Goal: Obtain resource: Download file/media

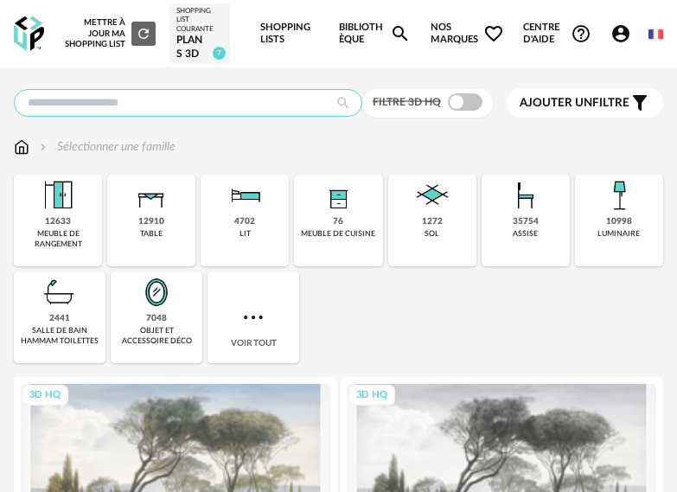
click at [296, 103] on input "text" at bounding box center [188, 103] width 348 height 28
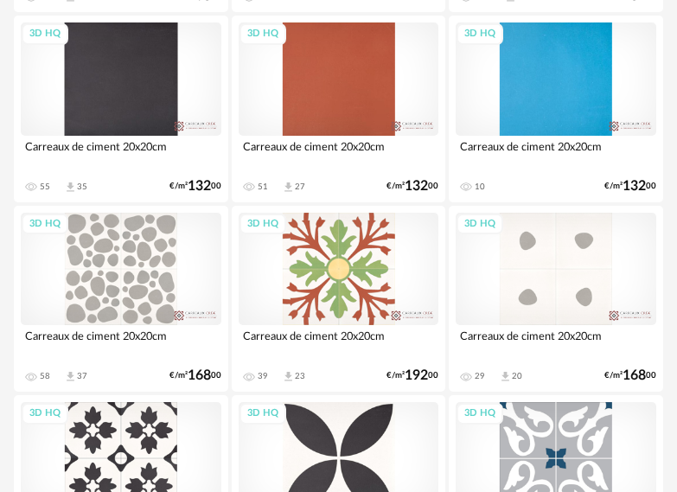
scroll to position [98, 0]
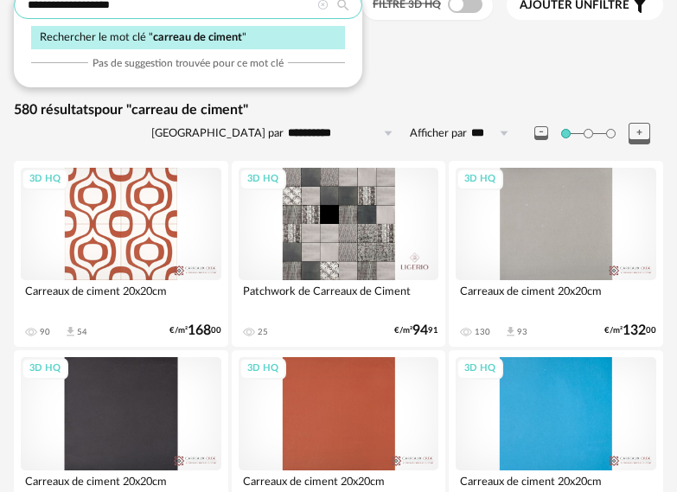
type input "**********"
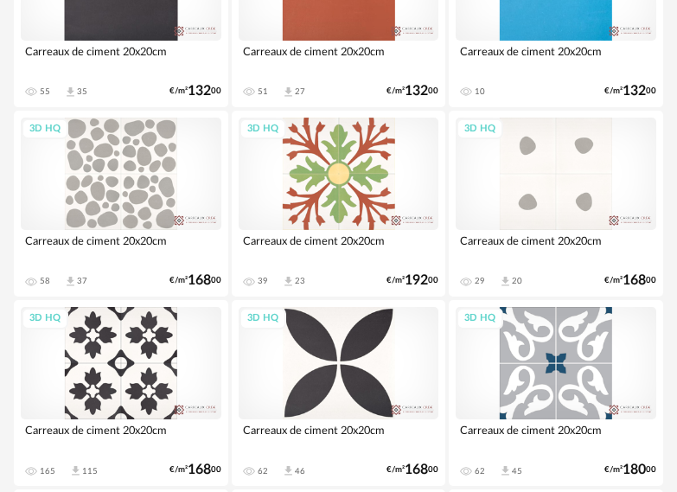
scroll to position [616, 0]
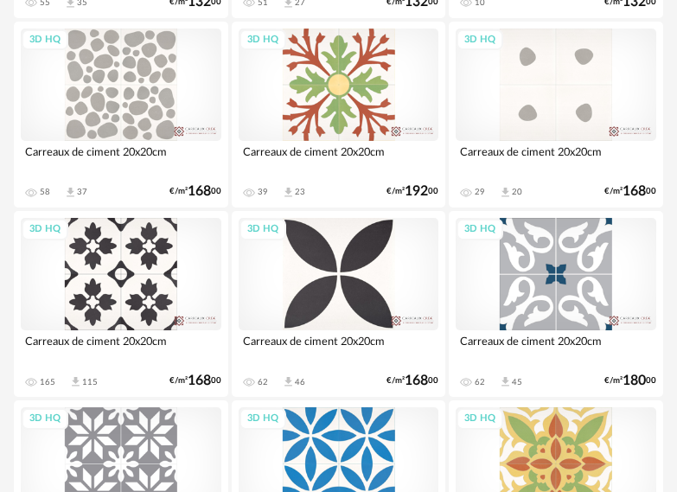
click at [129, 265] on div "3D HQ" at bounding box center [121, 274] width 201 height 112
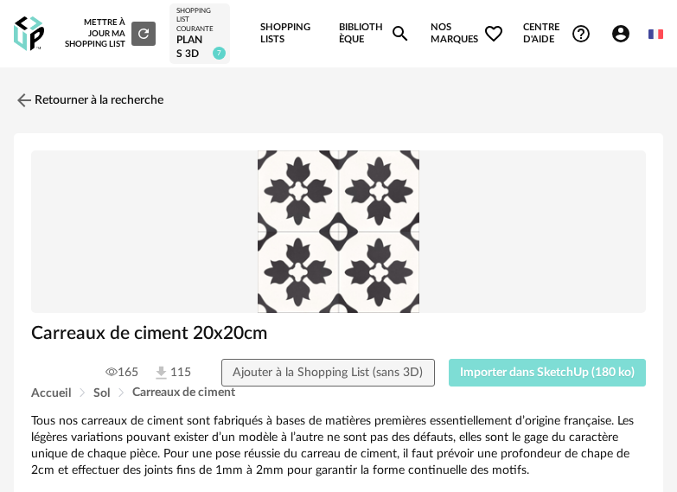
click at [563, 376] on span "Importer dans SketchUp (180 ko)" at bounding box center [547, 372] width 175 height 12
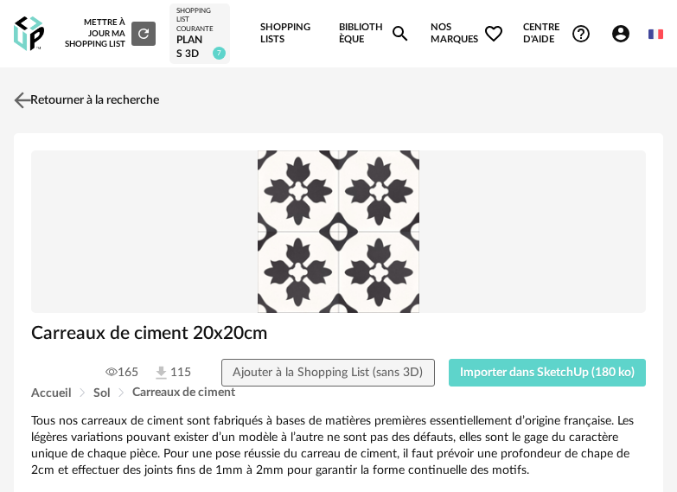
click at [80, 104] on link "Retourner à la recherche" at bounding box center [85, 100] width 150 height 38
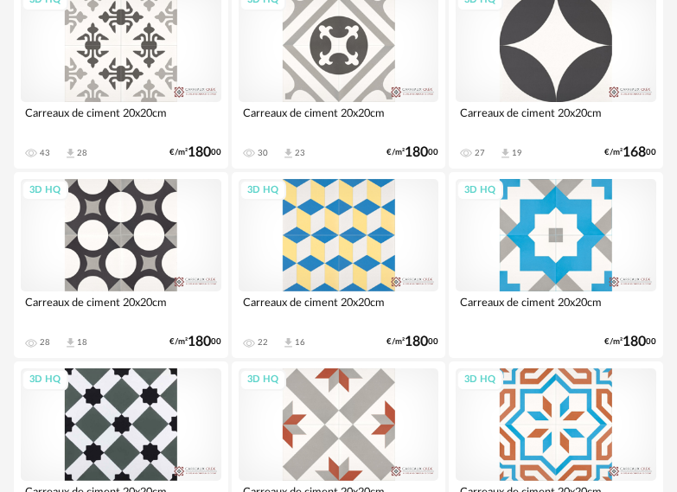
scroll to position [3499, 0]
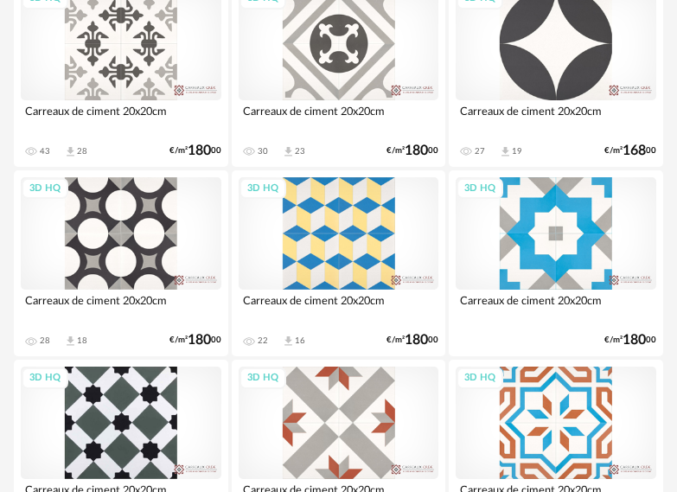
click at [135, 232] on div "3D HQ" at bounding box center [121, 233] width 201 height 112
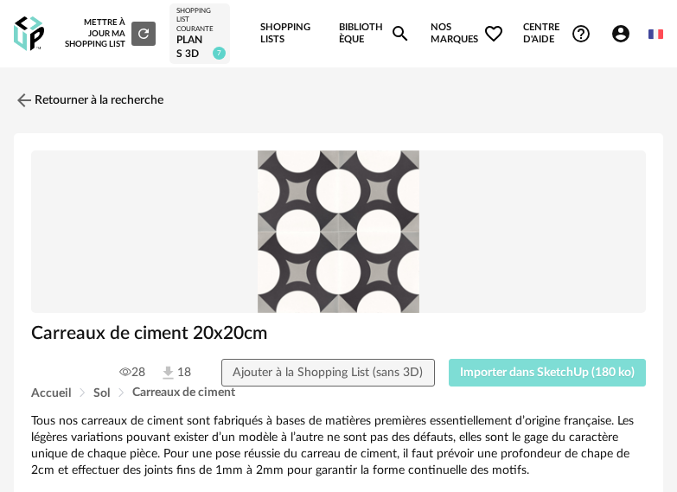
click at [561, 374] on span "Importer dans SketchUp (180 ko)" at bounding box center [547, 372] width 175 height 12
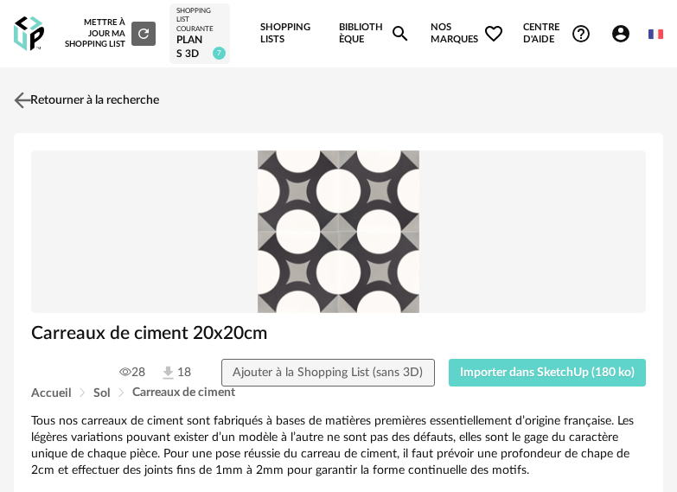
click at [103, 101] on link "Retourner à la recherche" at bounding box center [85, 100] width 150 height 38
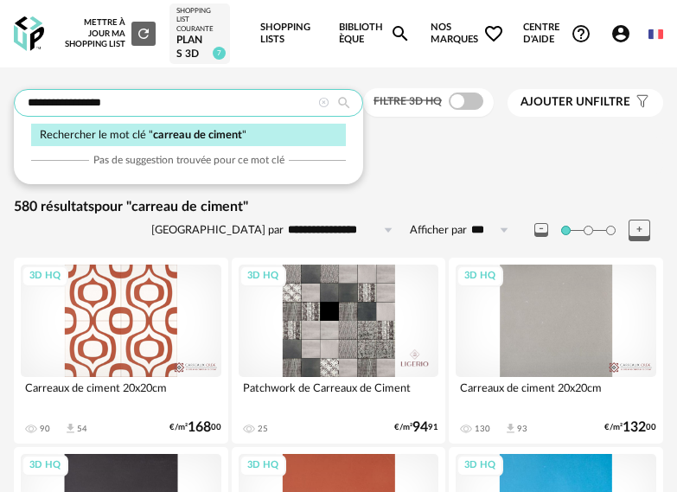
drag, startPoint x: 137, startPoint y: 102, endPoint x: -19, endPoint y: 108, distance: 155.7
type input "*******"
type input "**********"
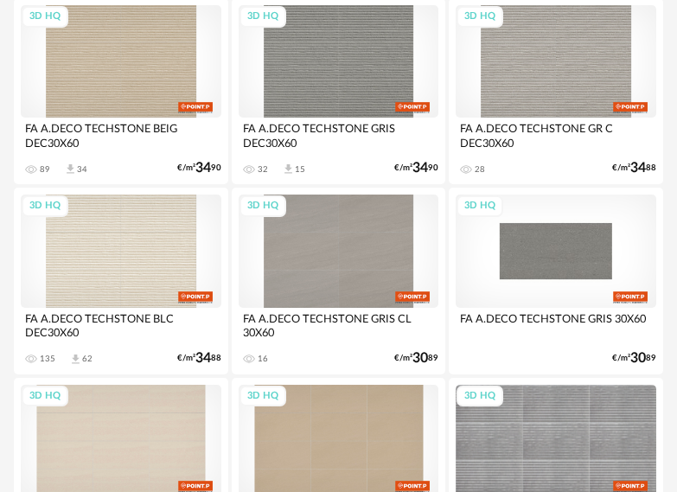
scroll to position [346, 0]
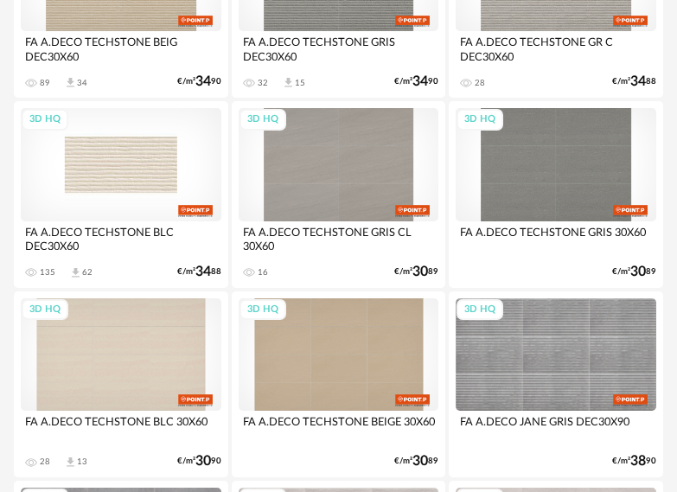
click at [135, 161] on div "3D HQ" at bounding box center [121, 164] width 201 height 112
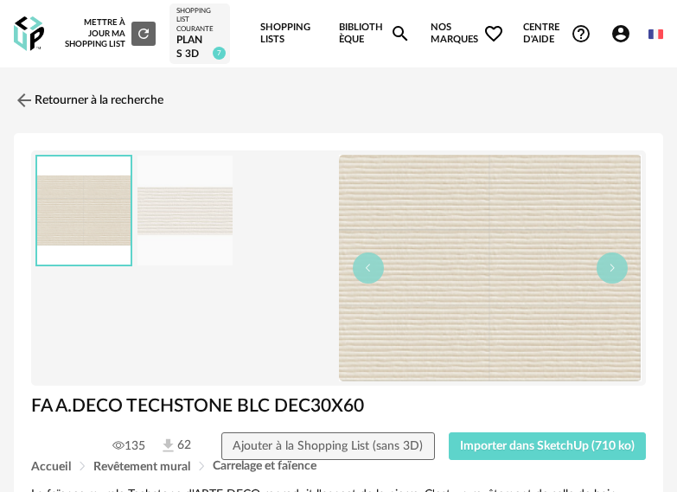
click at [178, 216] on img at bounding box center [184, 211] width 95 height 110
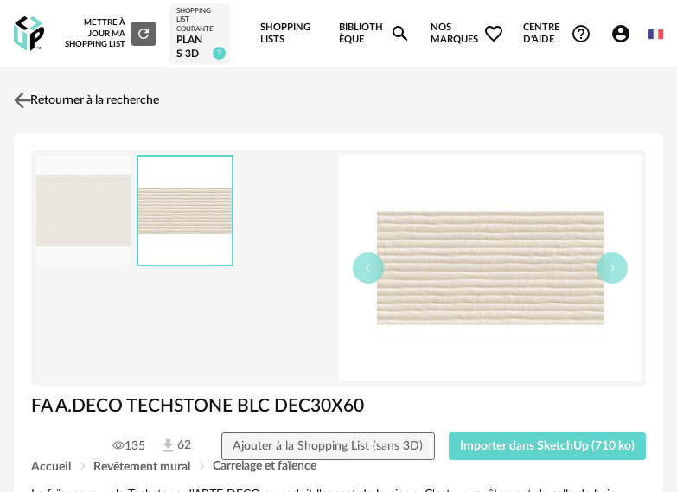
click at [59, 97] on link "Retourner à la recherche" at bounding box center [85, 100] width 150 height 38
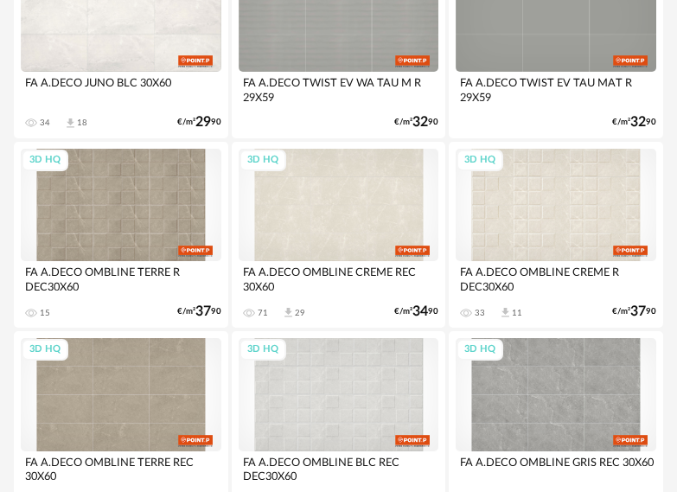
scroll to position [1296, 0]
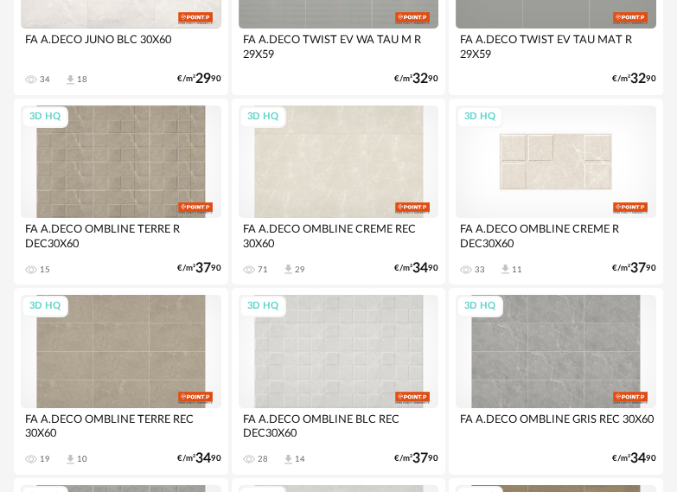
click at [566, 163] on div "3D HQ" at bounding box center [555, 161] width 201 height 112
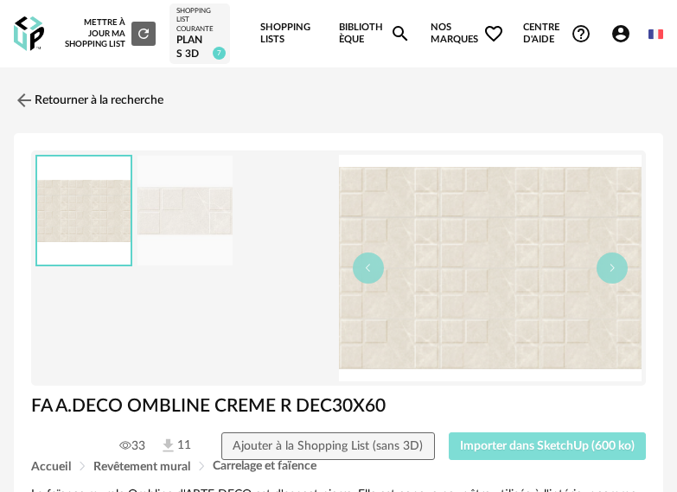
click at [518, 442] on span "Importer dans SketchUp (600 ko)" at bounding box center [547, 446] width 175 height 12
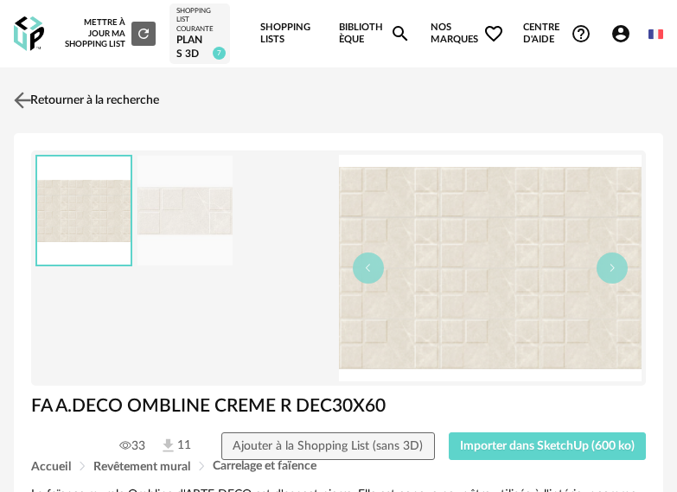
click at [64, 106] on link "Retourner à la recherche" at bounding box center [85, 100] width 150 height 38
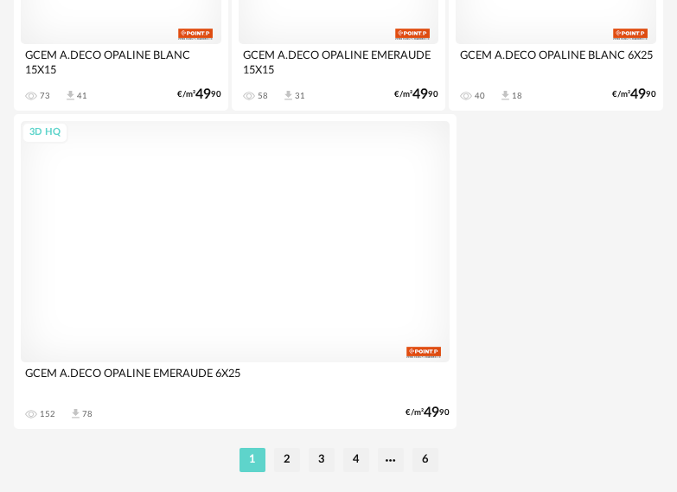
scroll to position [6446, 0]
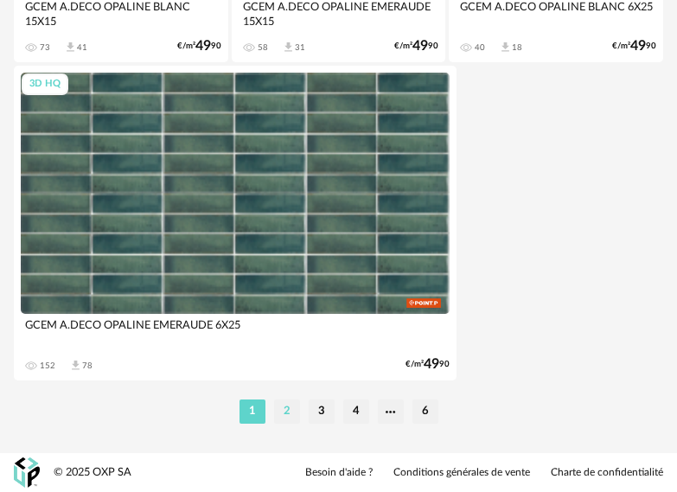
click at [284, 414] on li "2" at bounding box center [287, 411] width 26 height 24
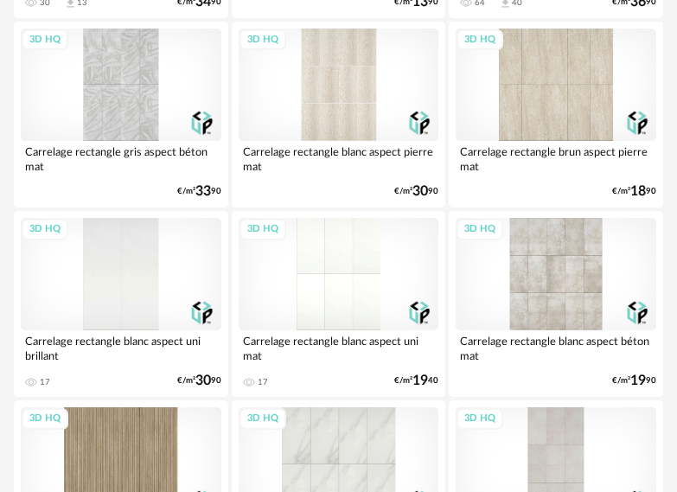
scroll to position [5618, 0]
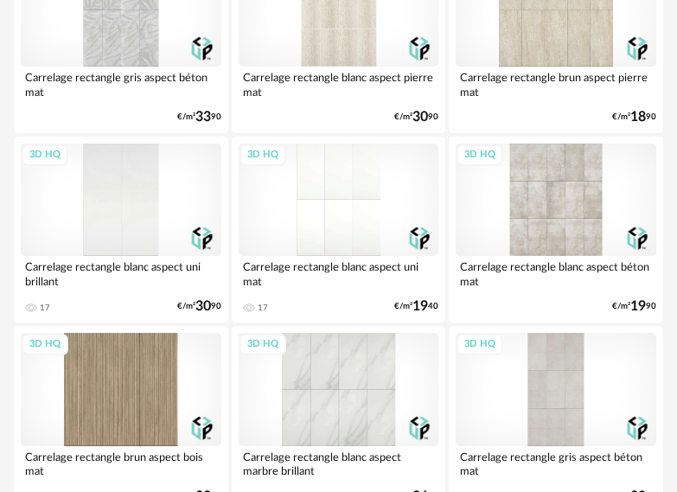
click at [387, 196] on div "3D HQ" at bounding box center [339, 199] width 201 height 112
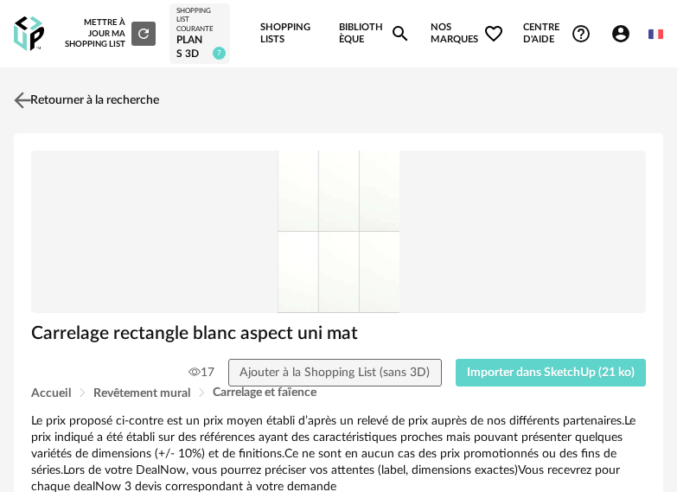
click at [60, 96] on link "Retourner à la recherche" at bounding box center [85, 100] width 150 height 38
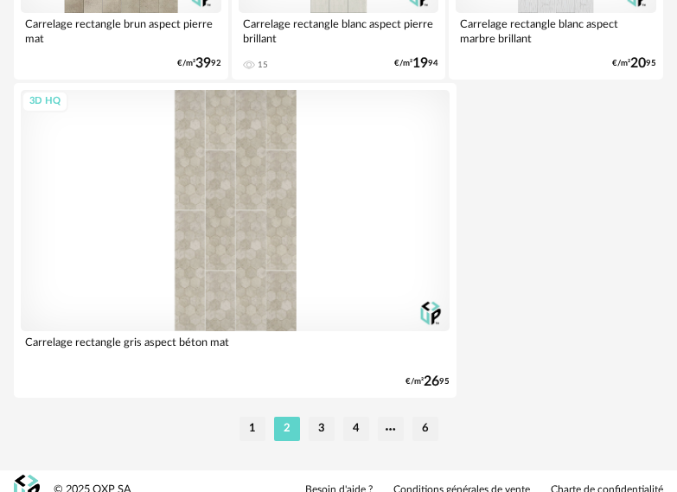
scroll to position [6446, 0]
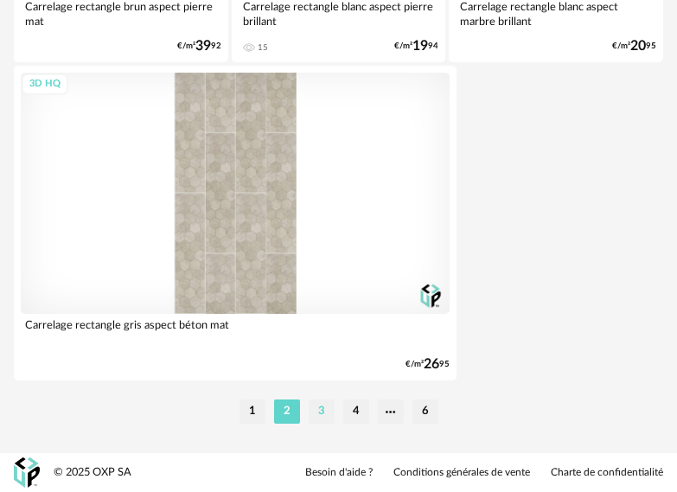
click at [322, 411] on li "3" at bounding box center [322, 411] width 26 height 24
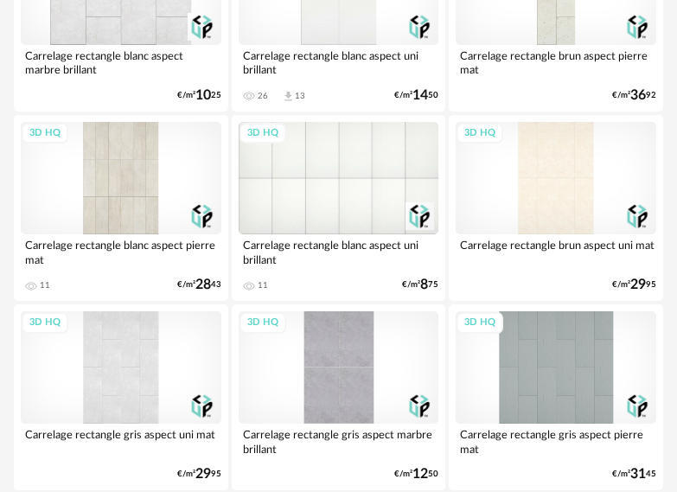
scroll to position [2285, 0]
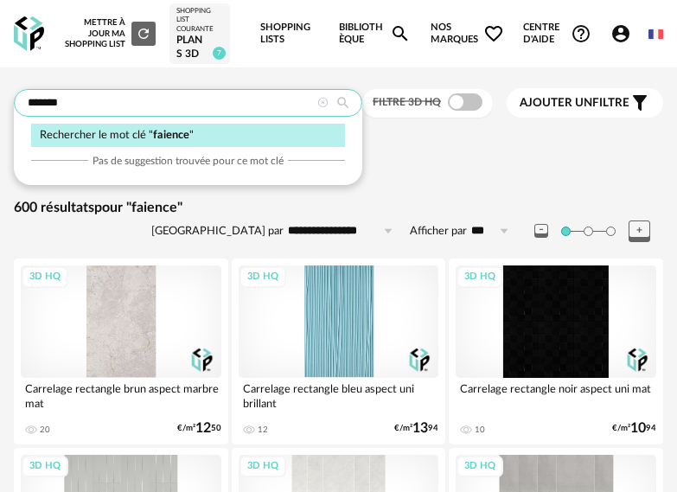
drag, startPoint x: 74, startPoint y: 105, endPoint x: -67, endPoint y: 101, distance: 140.9
type input "********"
type input "**********"
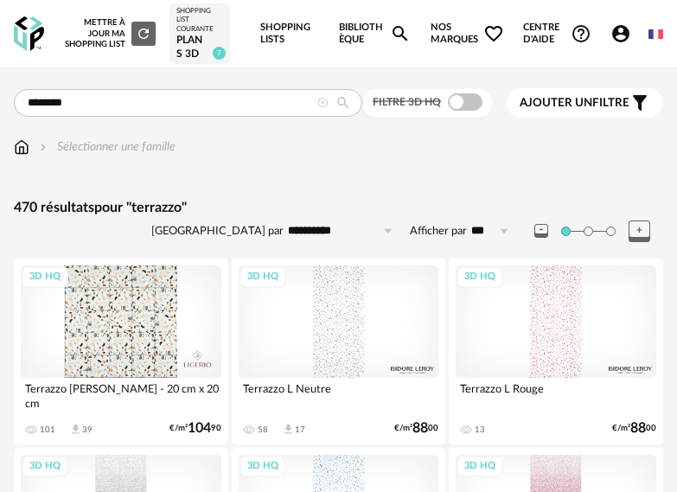
click at [548, 111] on div "Ajouter un filtre s Filter icon" at bounding box center [584, 102] width 130 height 21
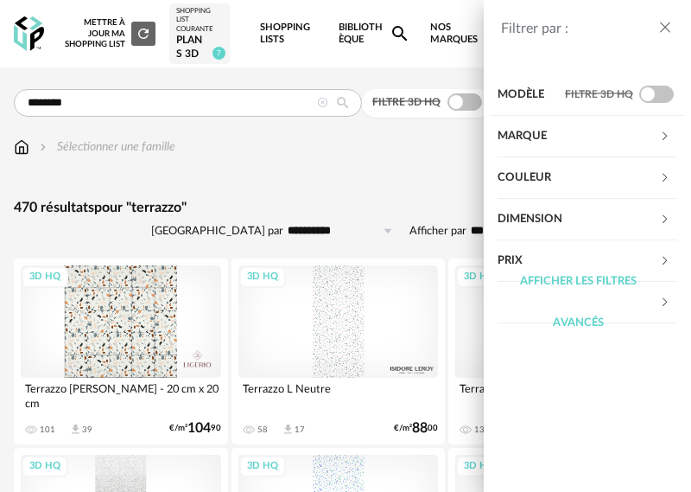
click at [665, 139] on icon at bounding box center [664, 135] width 11 height 11
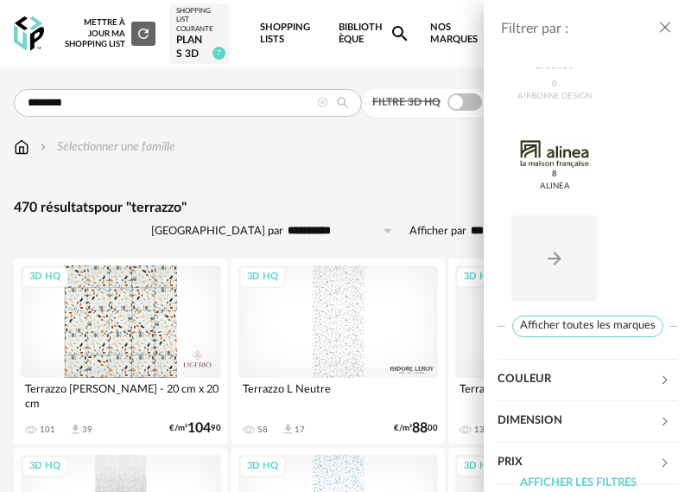
scroll to position [771, 0]
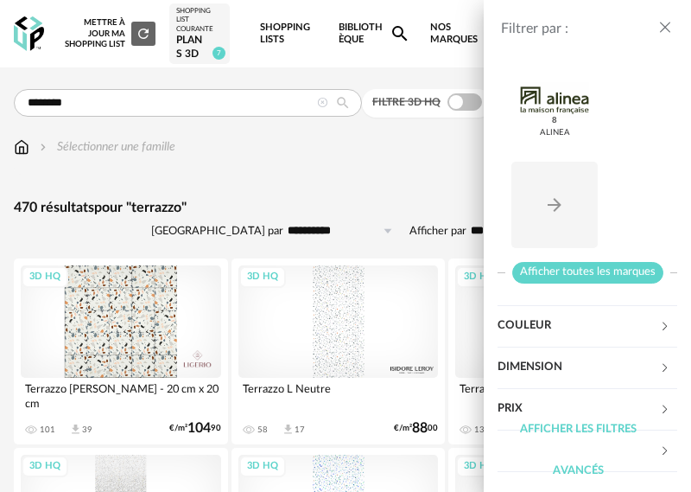
click at [589, 271] on span "Afficher toutes les marques" at bounding box center [587, 273] width 151 height 22
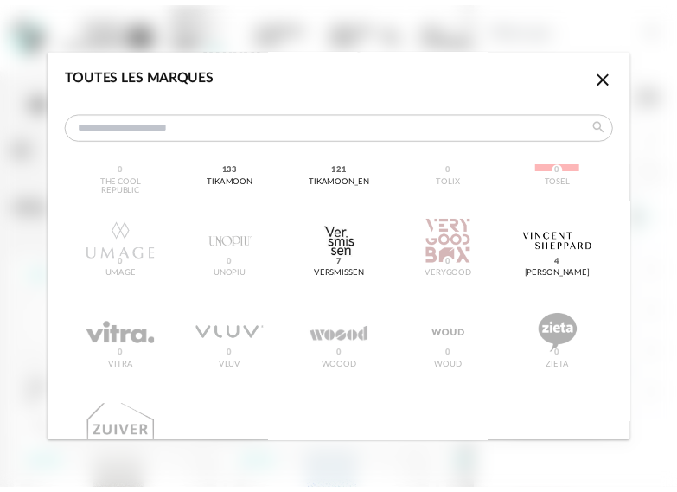
scroll to position [2766, 0]
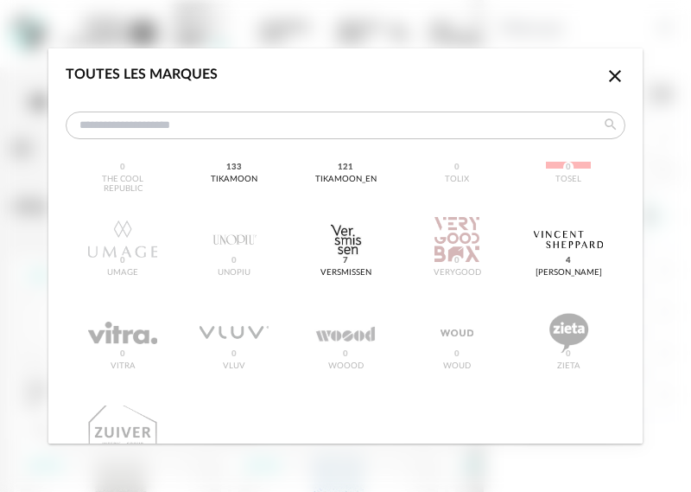
click at [605, 72] on icon "Close icon" at bounding box center [615, 76] width 21 height 21
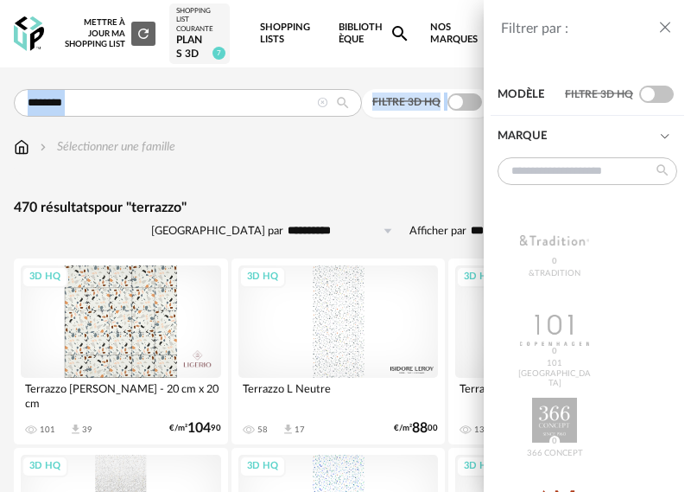
drag, startPoint x: 99, startPoint y: 96, endPoint x: -6, endPoint y: 95, distance: 105.4
click at [309, 162] on div "Filtrer par : Modèle Filtre 3D HQ Marque &tradition 0 101 Copenhagen 0 366 Conc…" at bounding box center [345, 246] width 691 height 492
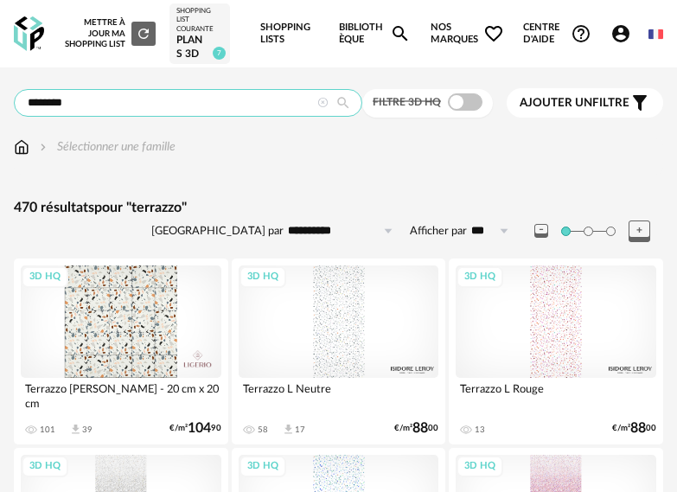
click at [105, 109] on input "********" at bounding box center [188, 103] width 348 height 28
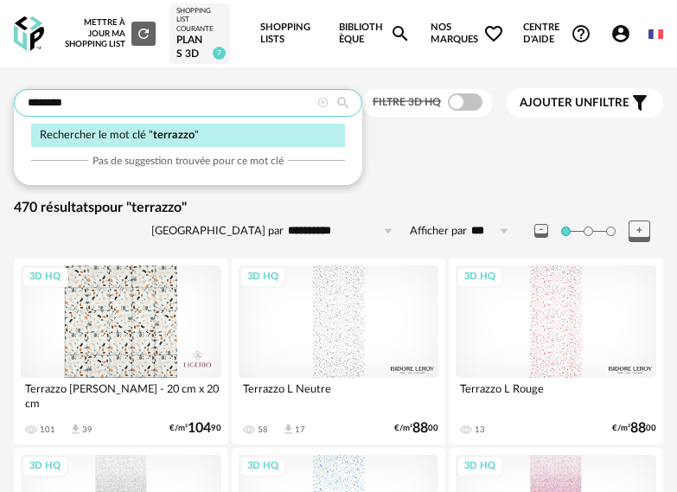
drag, startPoint x: 105, startPoint y: 109, endPoint x: -16, endPoint y: 109, distance: 121.0
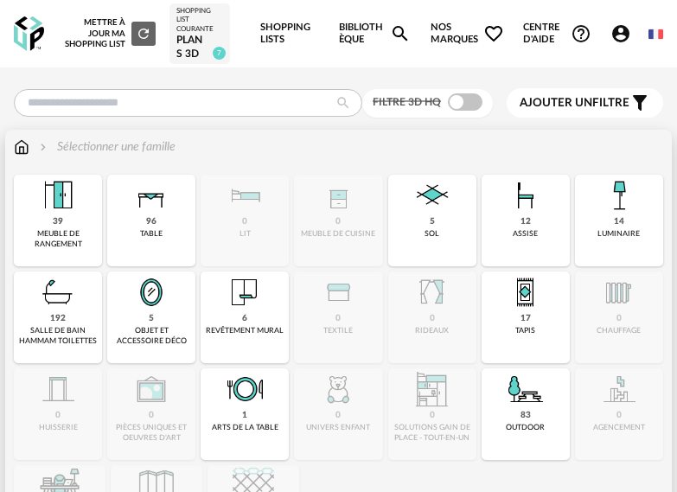
click at [339, 145] on div "Sélectionner une famille" at bounding box center [338, 146] width 649 height 17
click at [21, 143] on img at bounding box center [22, 146] width 16 height 17
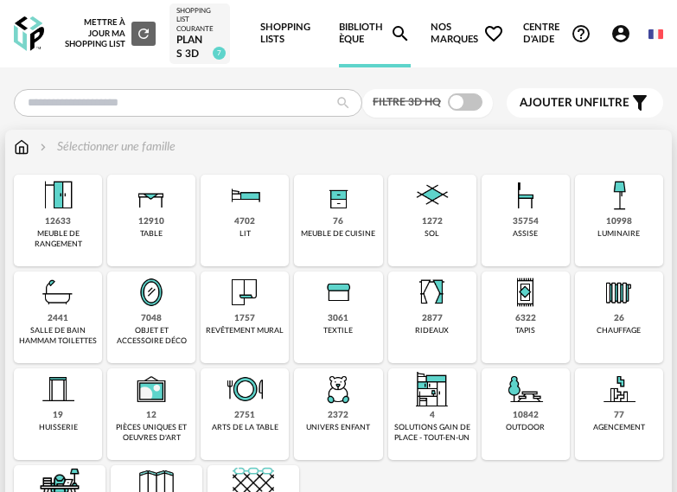
click at [430, 217] on div "1272" at bounding box center [432, 221] width 21 height 11
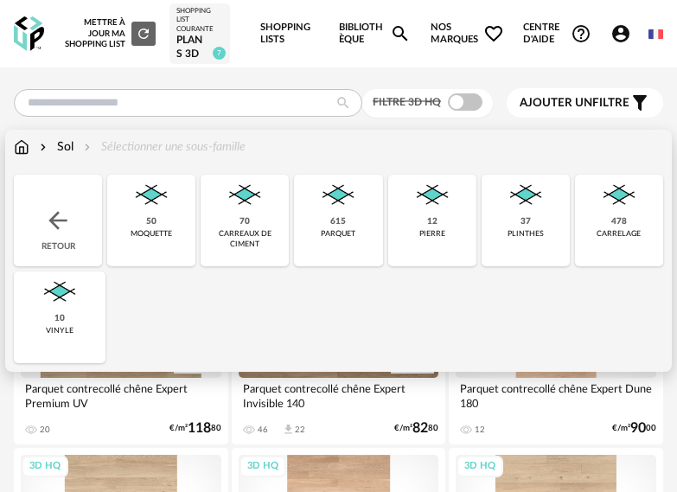
click at [615, 205] on img at bounding box center [618, 195] width 41 height 41
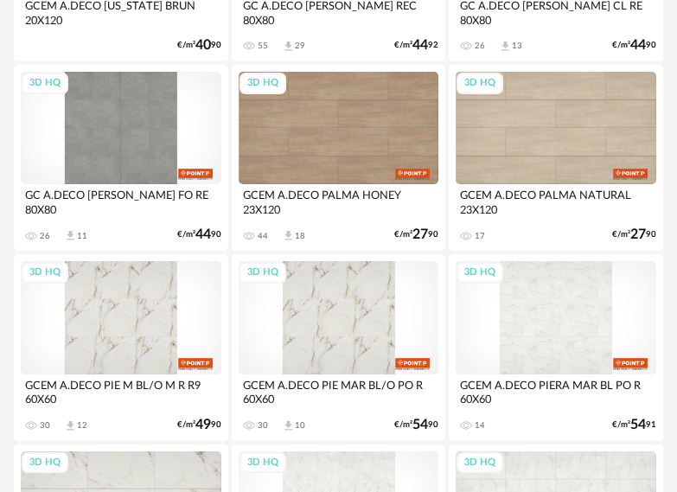
scroll to position [1901, 0]
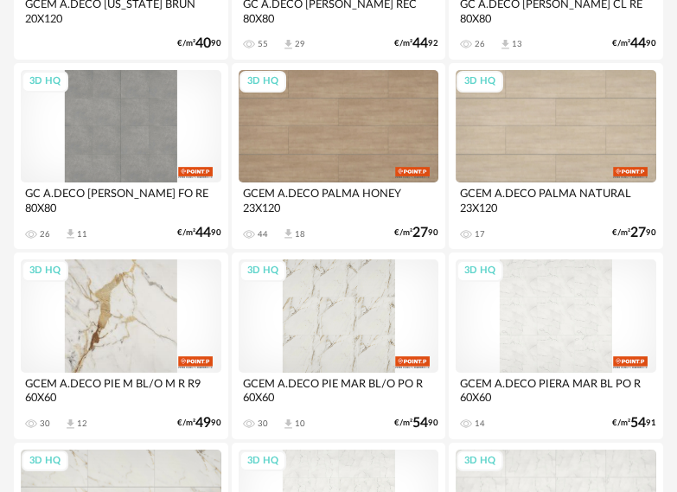
click at [106, 330] on div "3D HQ" at bounding box center [121, 315] width 201 height 112
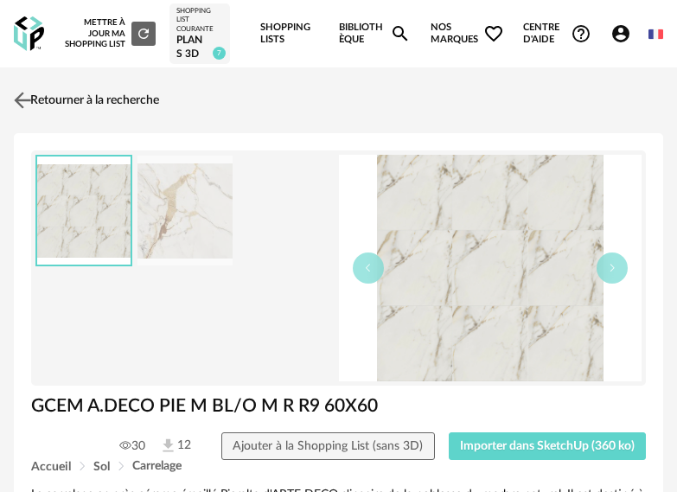
click at [100, 101] on link "Retourner à la recherche" at bounding box center [85, 100] width 150 height 38
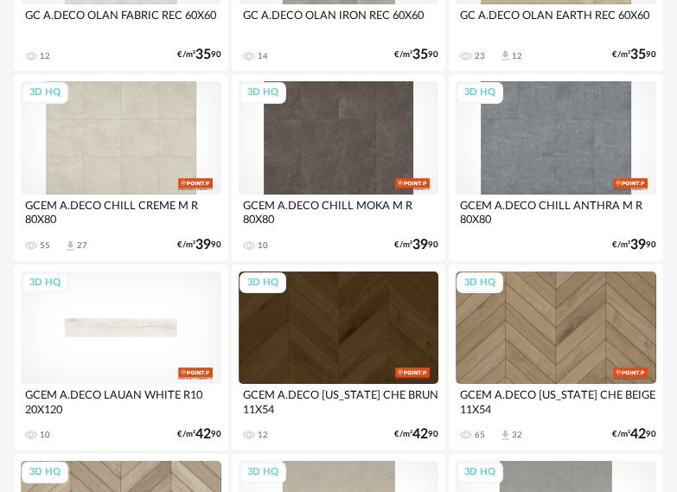
scroll to position [3975, 0]
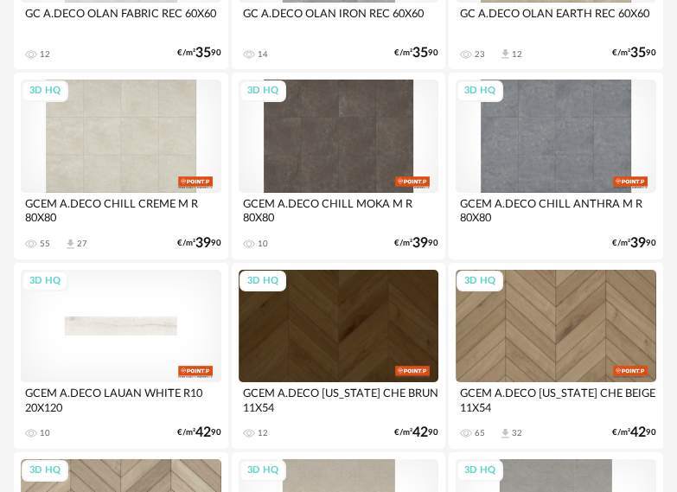
click at [130, 335] on div "3D HQ" at bounding box center [121, 326] width 201 height 112
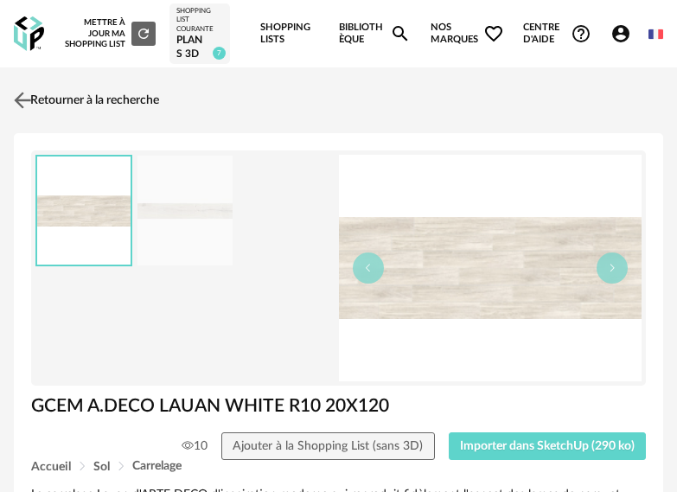
click at [48, 99] on link "Retourner à la recherche" at bounding box center [85, 100] width 150 height 38
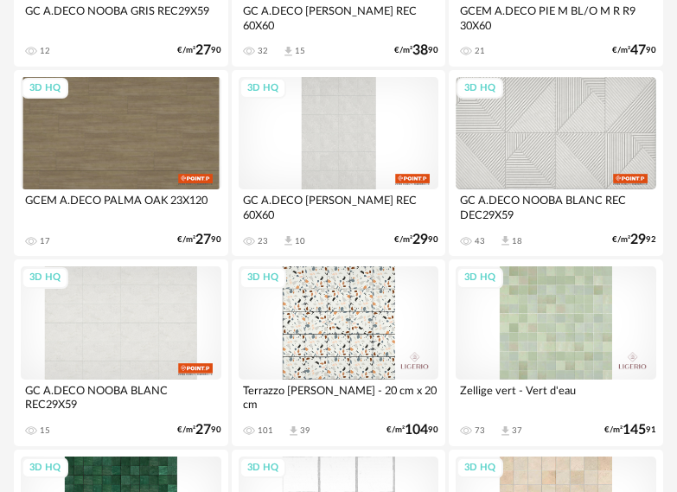
scroll to position [5013, 0]
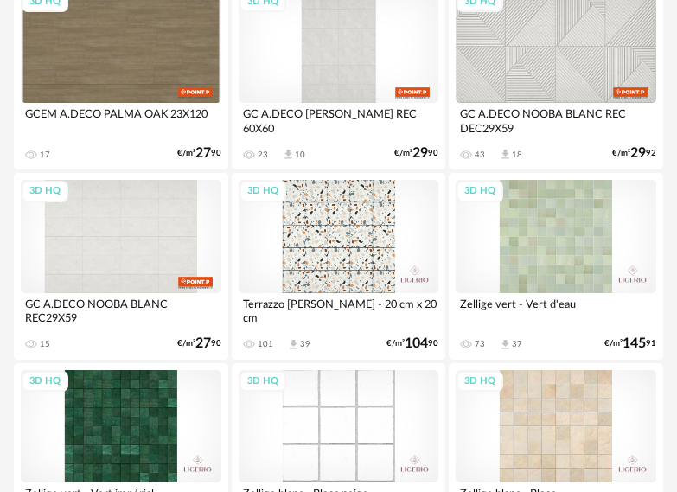
click at [322, 258] on div "3D HQ" at bounding box center [339, 236] width 201 height 112
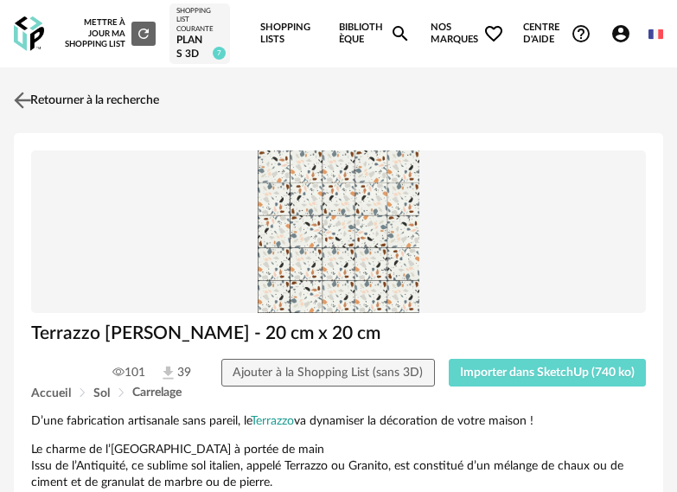
click at [78, 100] on link "Retourner à la recherche" at bounding box center [85, 100] width 150 height 38
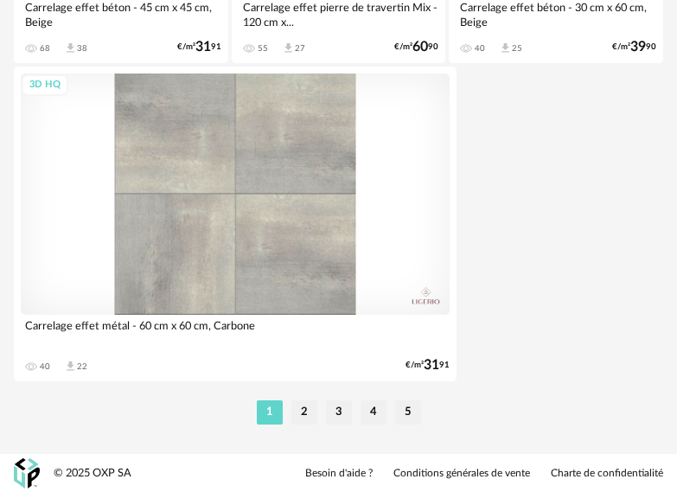
scroll to position [6446, 0]
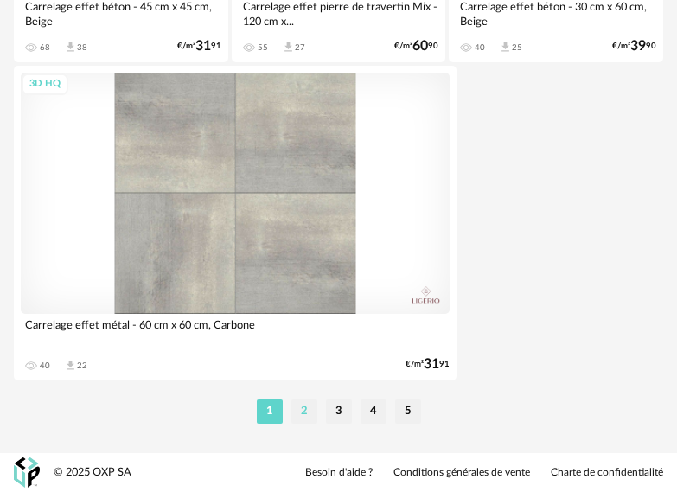
click at [304, 411] on li "2" at bounding box center [304, 411] width 26 height 24
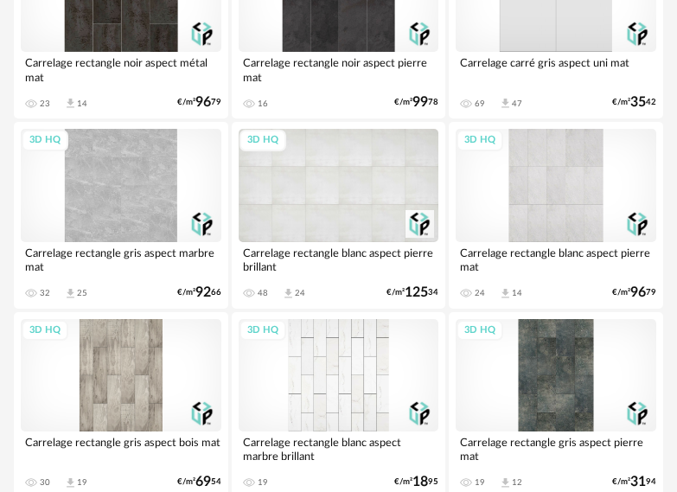
scroll to position [2074, 0]
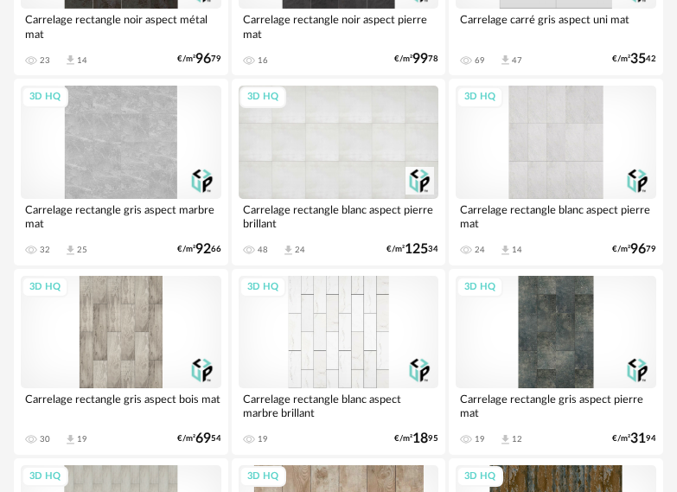
click at [314, 334] on div "3D HQ" at bounding box center [339, 332] width 201 height 112
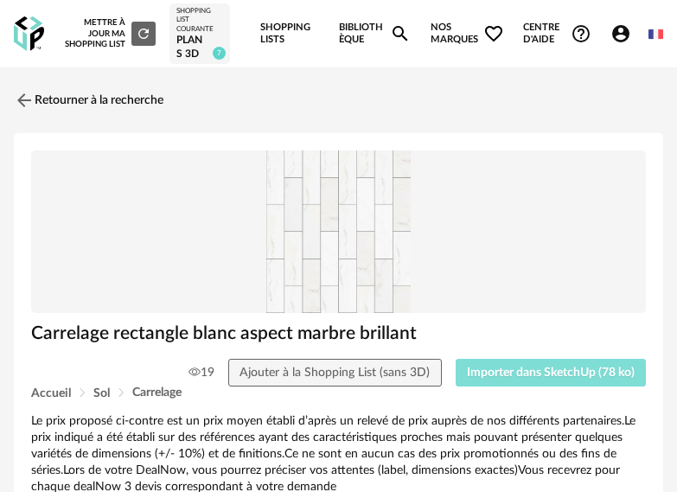
click at [532, 369] on span "Importer dans SketchUp (78 ko)" at bounding box center [551, 372] width 168 height 12
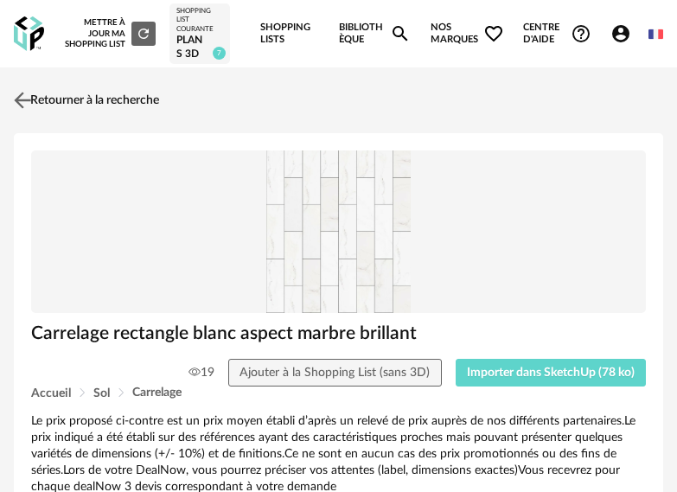
click at [144, 95] on link "Retourner à la recherche" at bounding box center [85, 100] width 150 height 38
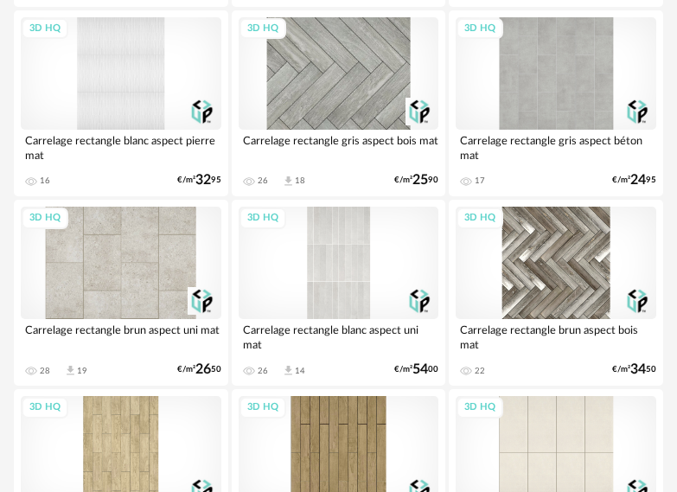
scroll to position [3114, 0]
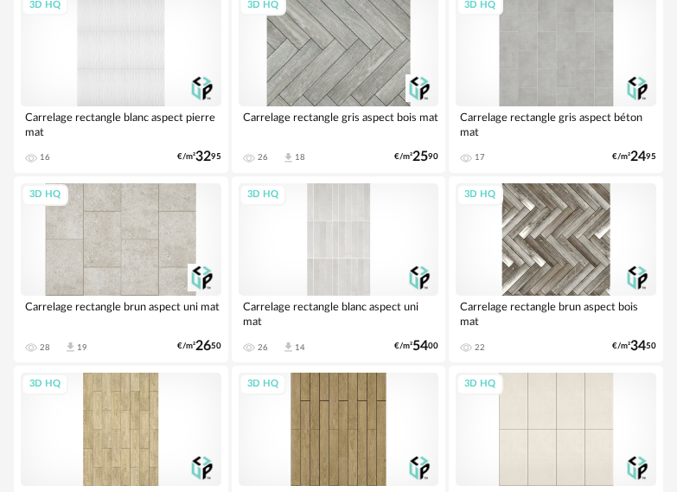
click at [317, 252] on div "3D HQ" at bounding box center [339, 239] width 201 height 112
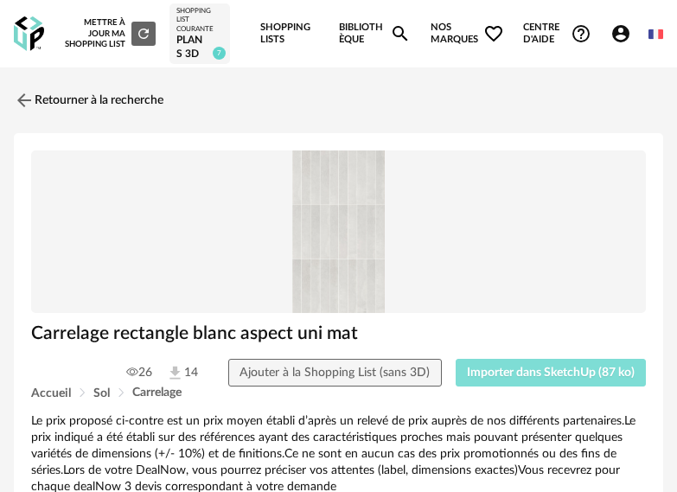
click at [532, 379] on button "Importer dans SketchUp (87 ko)" at bounding box center [550, 373] width 191 height 28
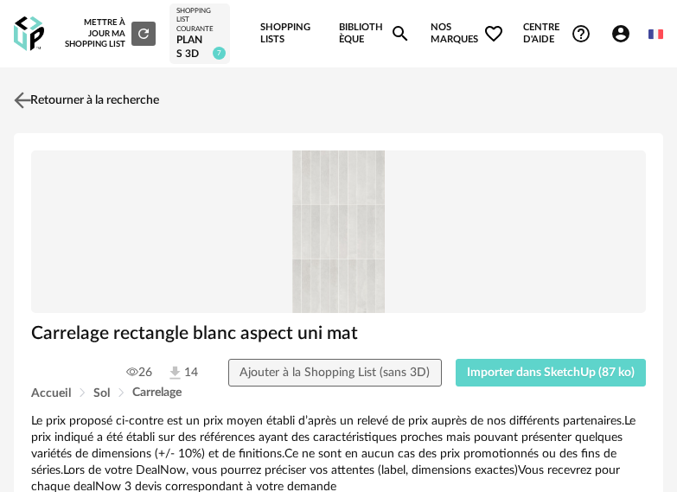
click at [133, 99] on link "Retourner à la recherche" at bounding box center [85, 100] width 150 height 38
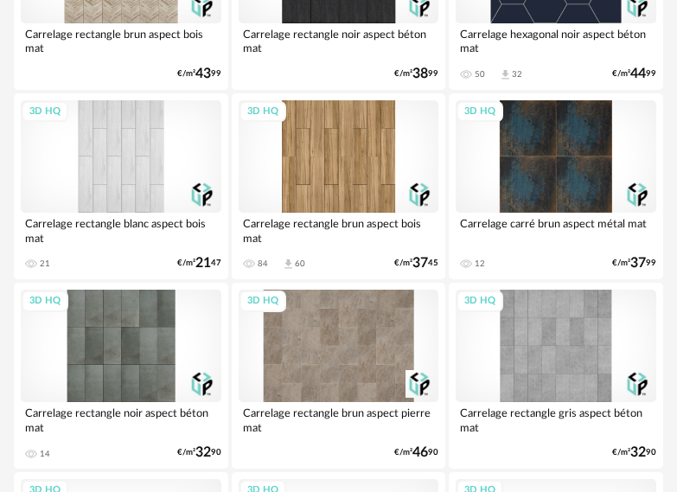
scroll to position [4148, 0]
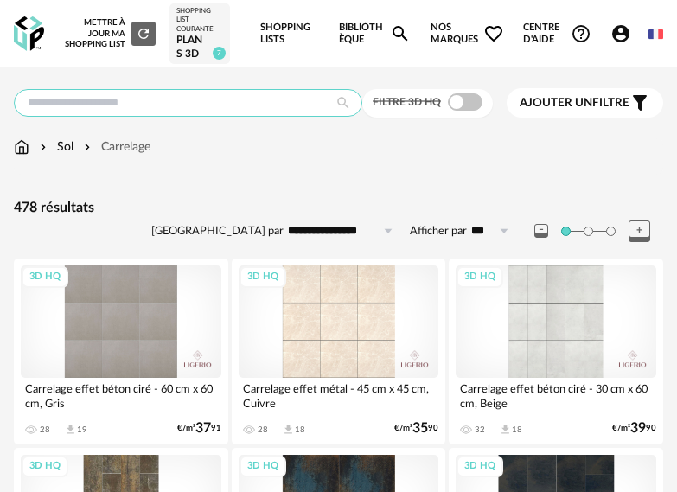
click at [149, 103] on input "text" at bounding box center [188, 103] width 348 height 28
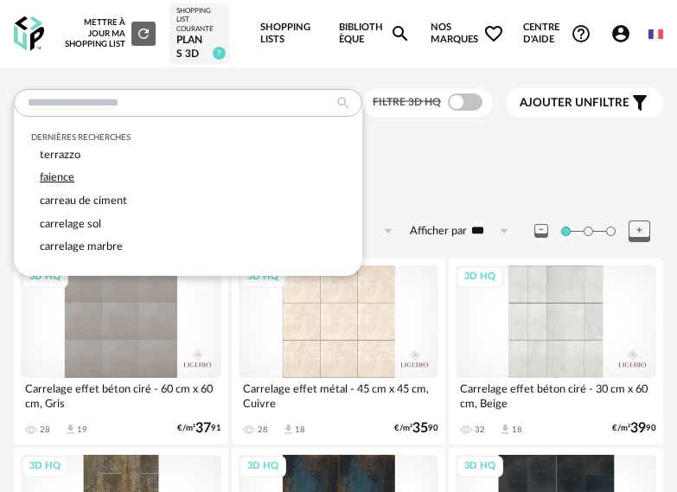
click at [50, 179] on span "faience" at bounding box center [57, 177] width 35 height 10
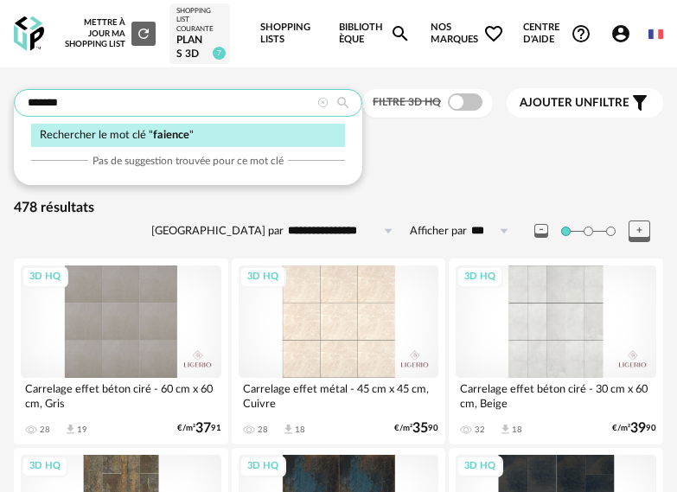
type input "*******"
type input "**********"
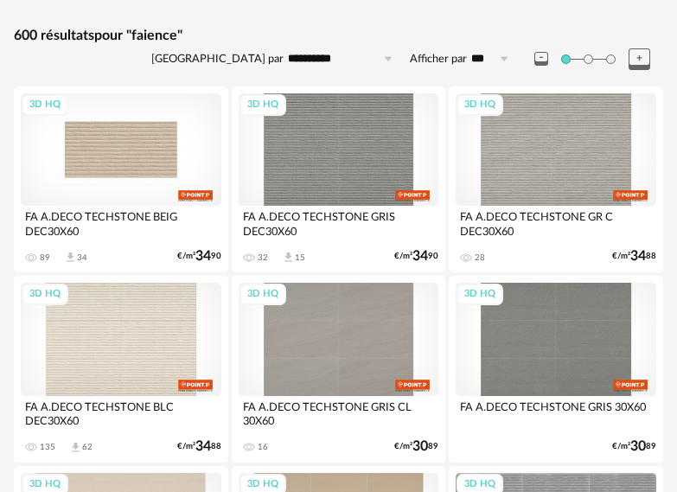
scroll to position [173, 0]
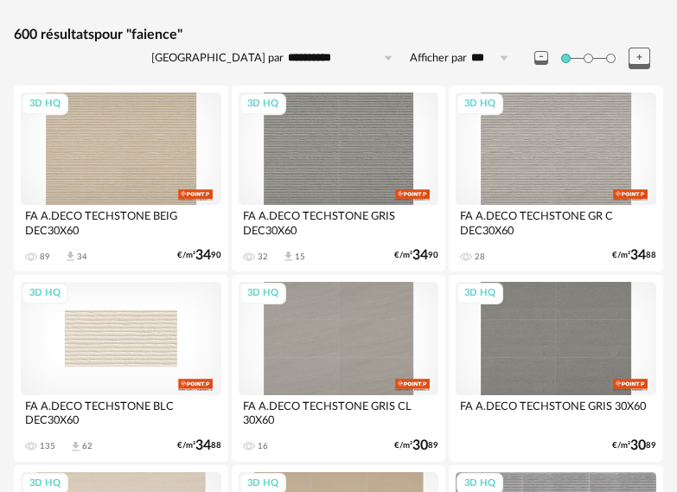
click at [173, 343] on div "3D HQ" at bounding box center [121, 338] width 201 height 112
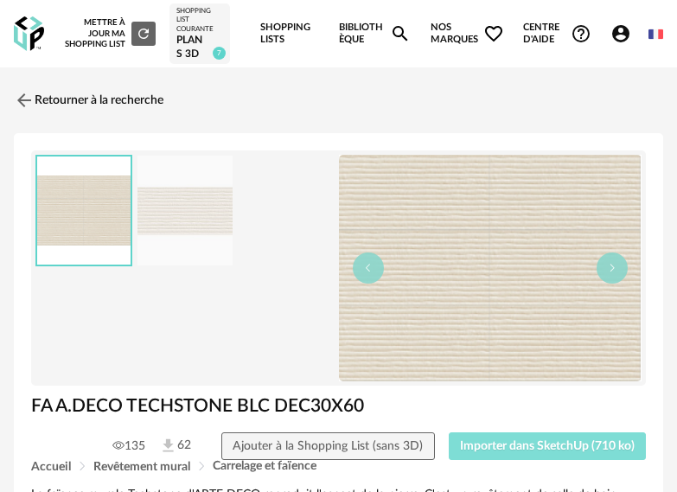
click at [506, 447] on span "Importer dans SketchUp (710 ko)" at bounding box center [547, 446] width 175 height 12
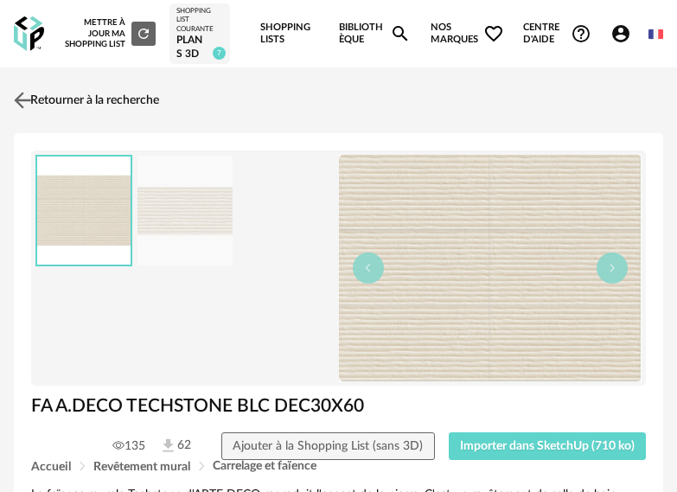
click at [81, 96] on link "Retourner à la recherche" at bounding box center [85, 100] width 150 height 38
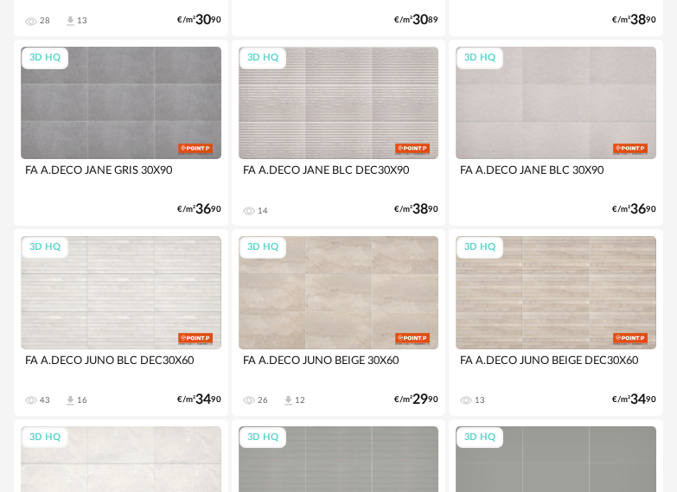
scroll to position [873, 0]
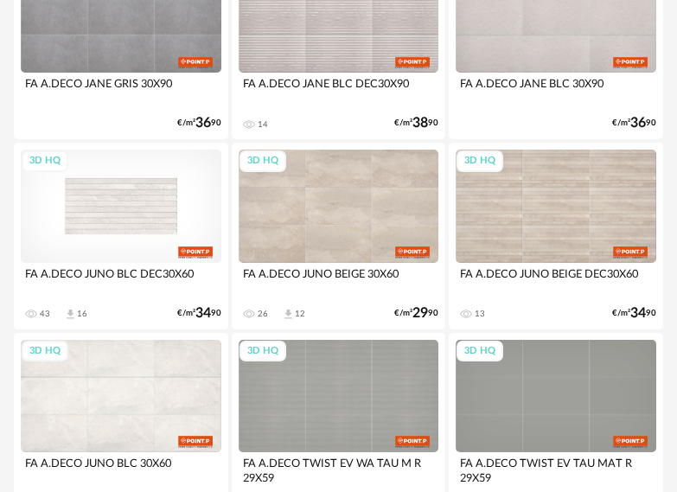
click at [120, 204] on div "3D HQ" at bounding box center [121, 206] width 201 height 112
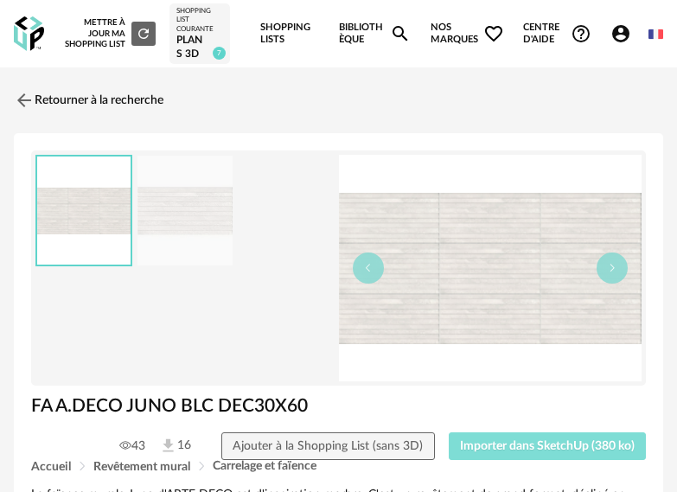
click at [569, 447] on span "Importer dans SketchUp (380 ko)" at bounding box center [547, 446] width 175 height 12
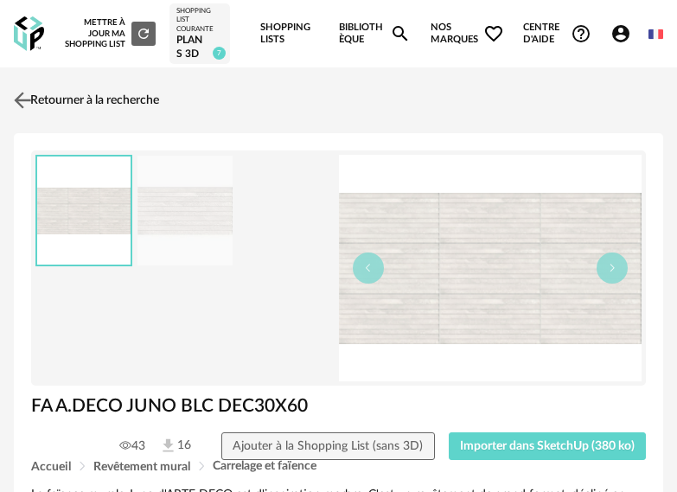
click at [116, 103] on link "Retourner à la recherche" at bounding box center [85, 100] width 150 height 38
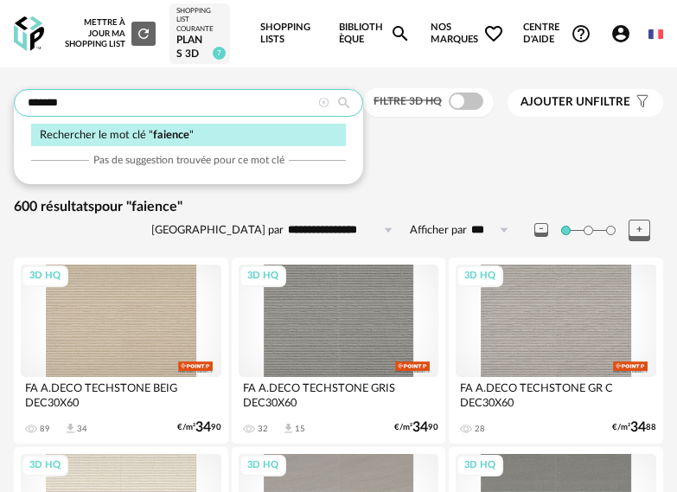
drag, startPoint x: 79, startPoint y: 104, endPoint x: 10, endPoint y: 104, distance: 69.1
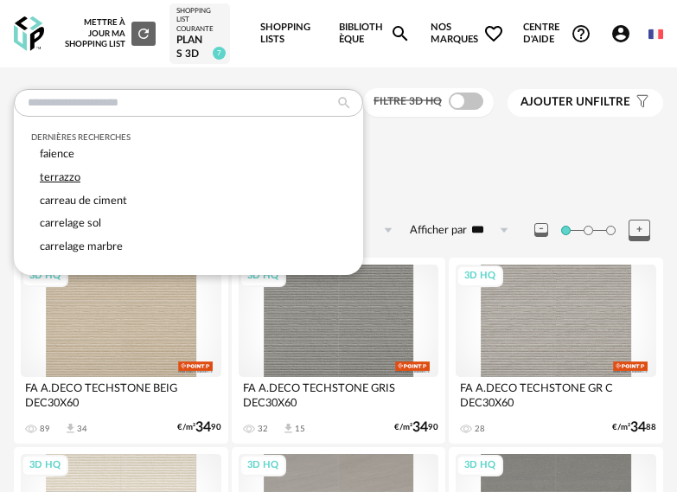
click at [79, 179] on span "terrazzo" at bounding box center [60, 177] width 41 height 10
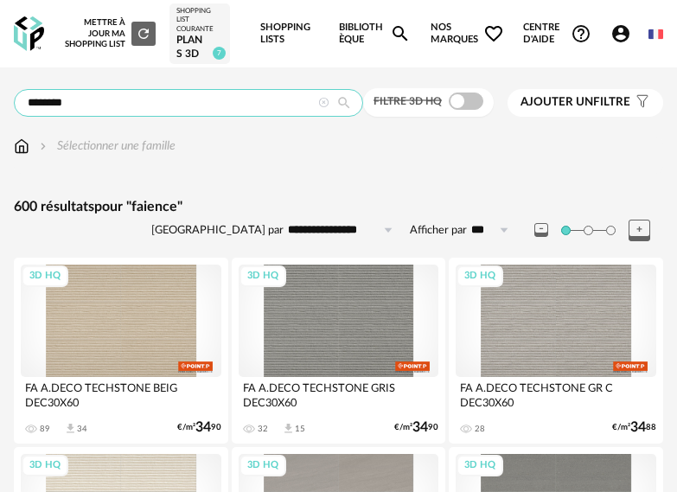
type input "********"
type input "**********"
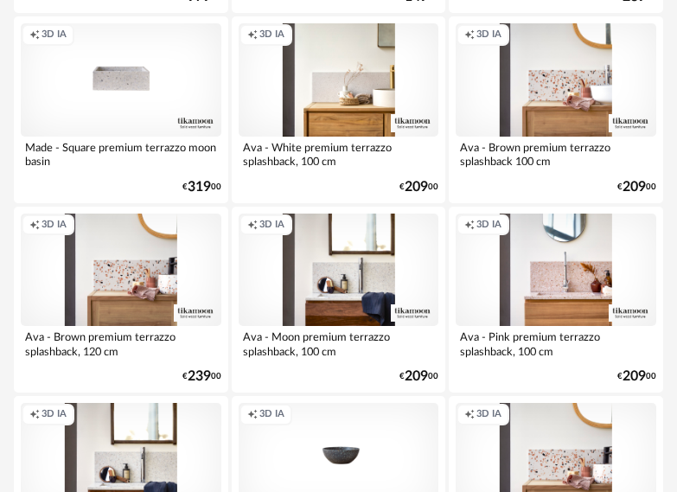
scroll to position [4062, 0]
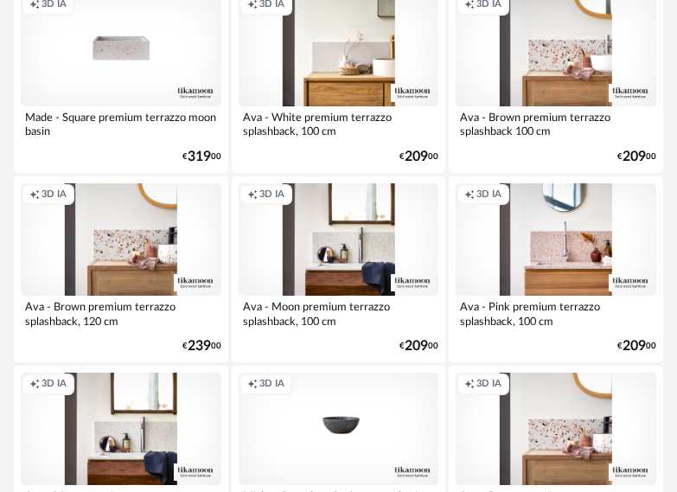
click at [136, 251] on div "Creation icon 3D IA" at bounding box center [121, 239] width 201 height 112
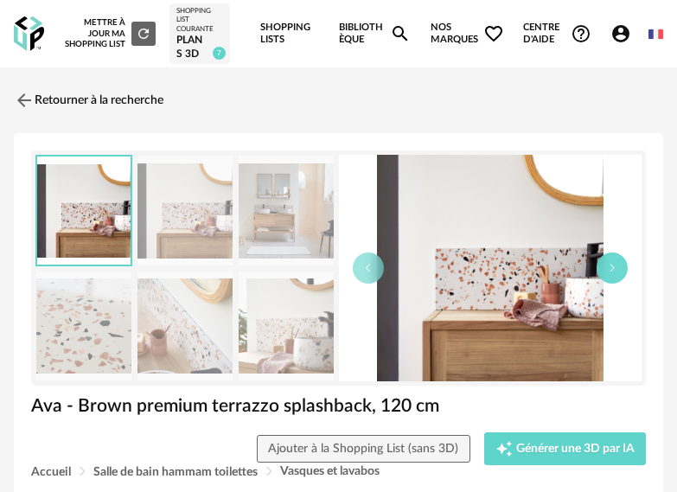
click at [611, 273] on button "button" at bounding box center [611, 267] width 31 height 31
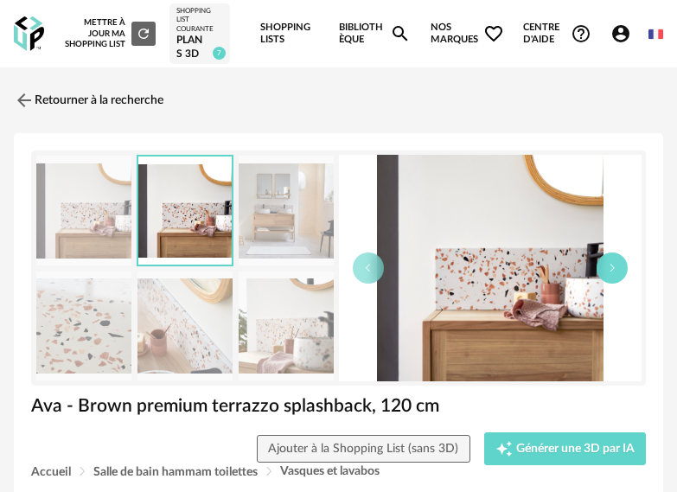
click at [611, 273] on button "button" at bounding box center [611, 267] width 31 height 31
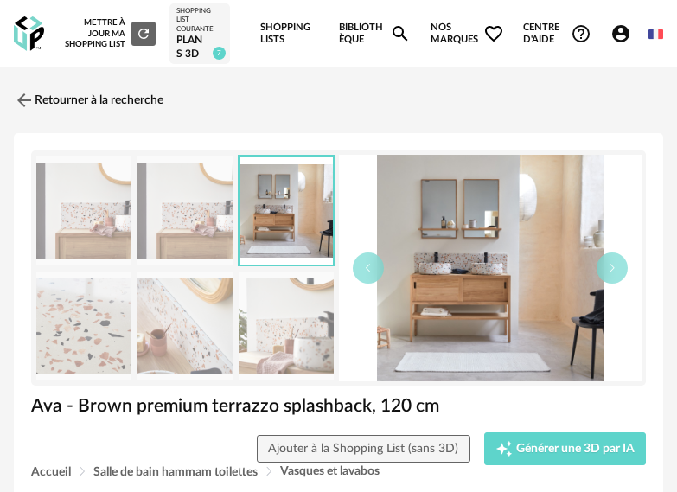
click at [106, 313] on img at bounding box center [83, 326] width 95 height 110
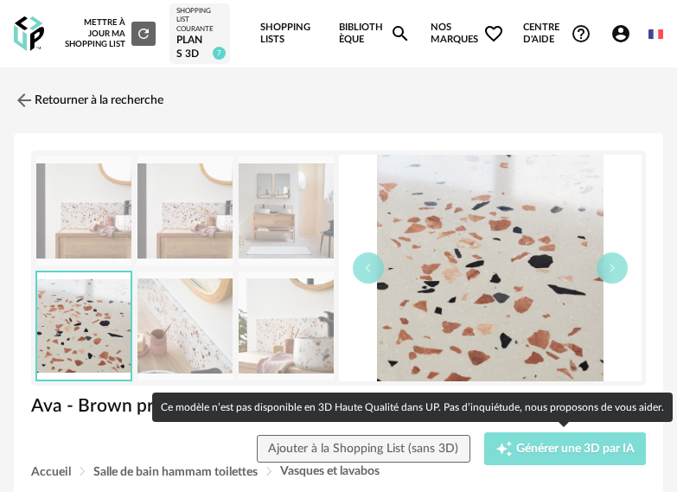
click at [573, 455] on div "Creation icon Générer une 3D par IA" at bounding box center [564, 448] width 139 height 17
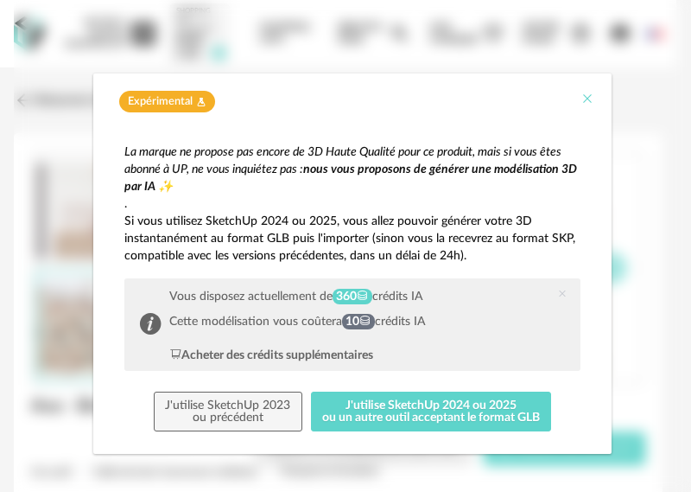
click at [581, 101] on icon "Close" at bounding box center [588, 99] width 14 height 14
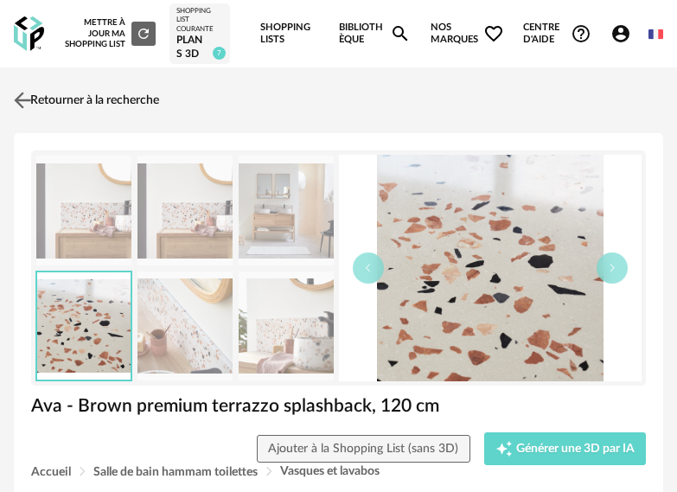
click at [95, 102] on link "Retourner à la recherche" at bounding box center [85, 100] width 150 height 38
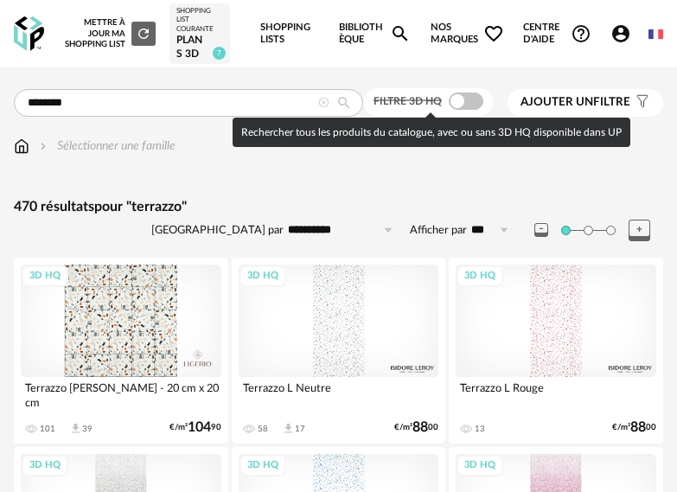
click at [460, 102] on span at bounding box center [466, 100] width 35 height 17
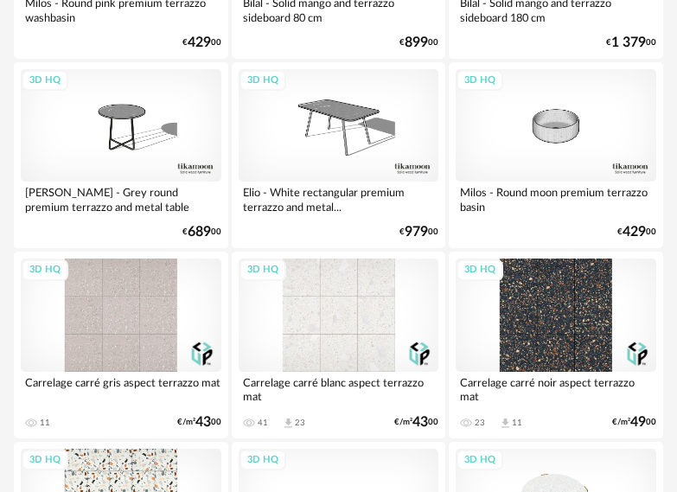
scroll to position [1988, 0]
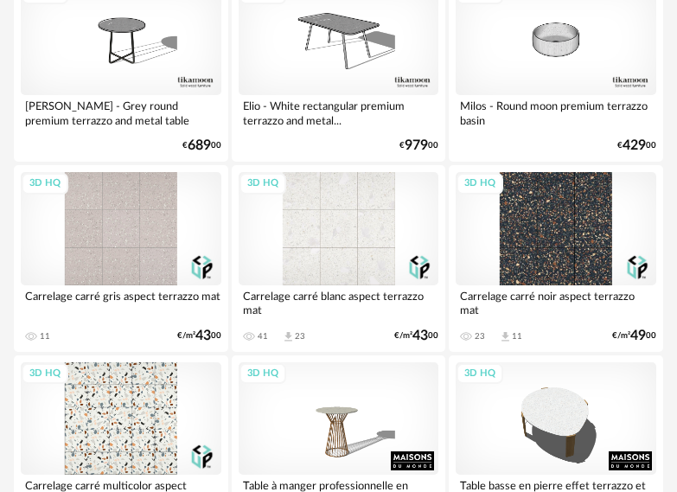
click at [343, 254] on div "3D HQ" at bounding box center [339, 228] width 201 height 112
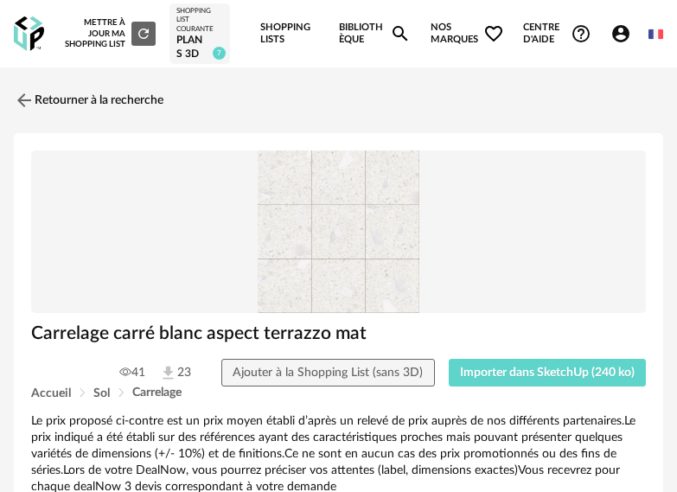
click at [334, 274] on img at bounding box center [338, 231] width 614 height 162
click at [79, 101] on link "Retourner à la recherche" at bounding box center [85, 100] width 150 height 38
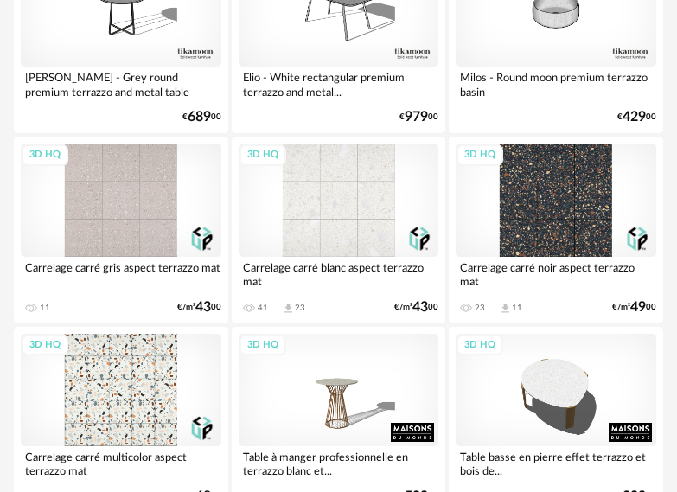
scroll to position [1995, 0]
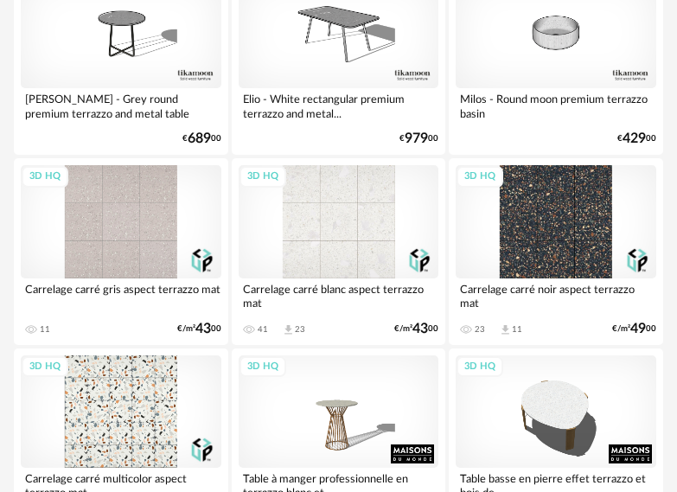
click at [143, 395] on div "3D HQ" at bounding box center [121, 411] width 201 height 112
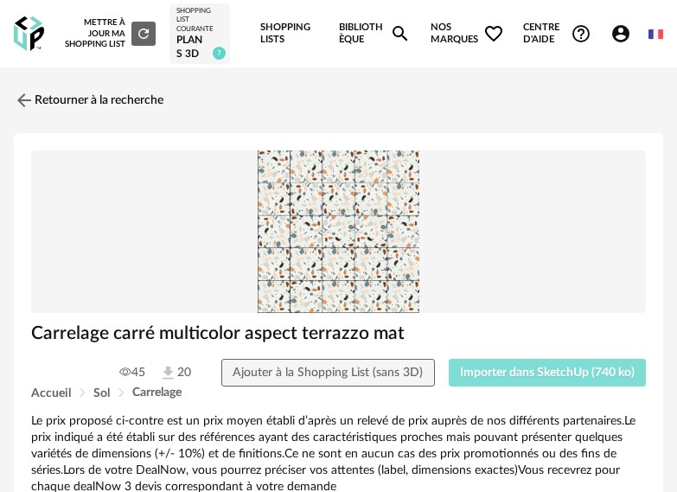
click at [588, 369] on span "Importer dans SketchUp (740 ko)" at bounding box center [547, 372] width 175 height 12
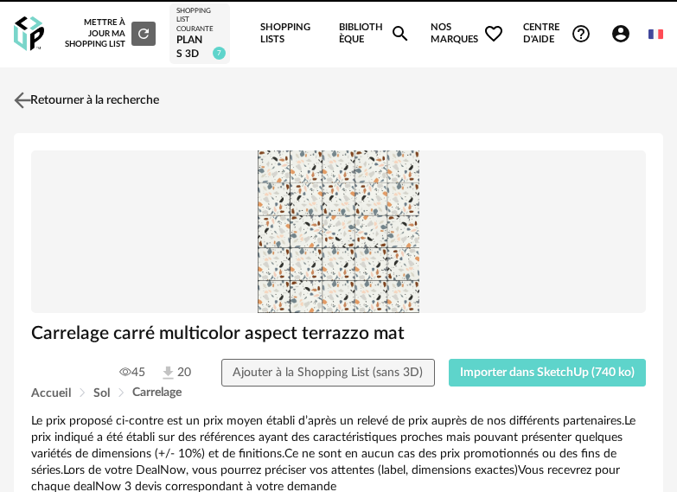
click at [89, 103] on link "Retourner à la recherche" at bounding box center [85, 100] width 150 height 38
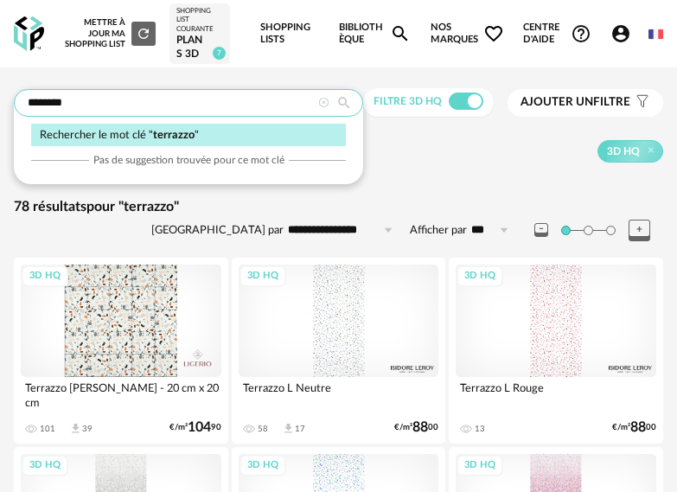
drag, startPoint x: 84, startPoint y: 96, endPoint x: -1, endPoint y: 108, distance: 85.6
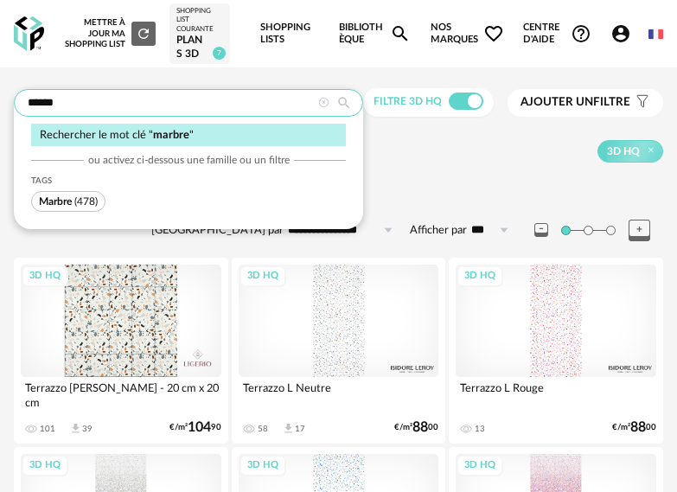
type input "******"
type input "**********"
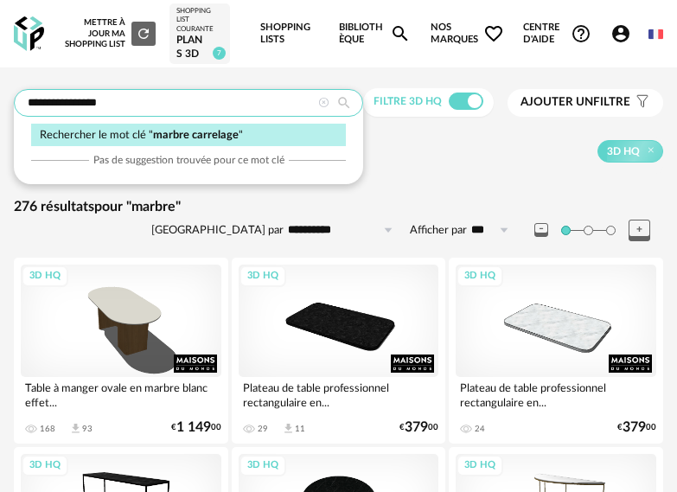
type input "**********"
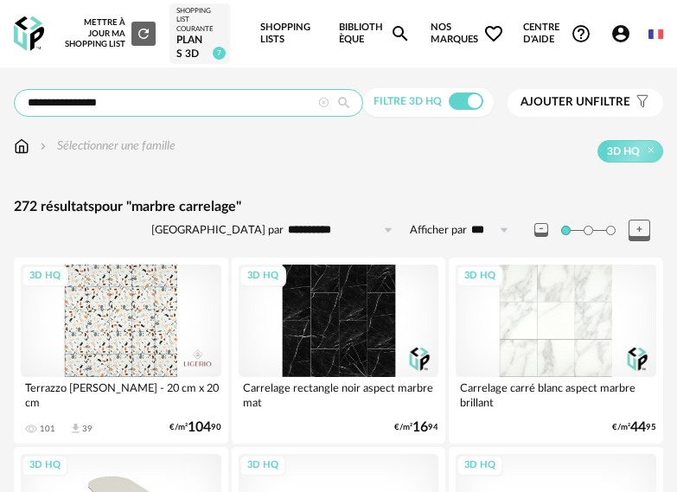
drag, startPoint x: 138, startPoint y: 108, endPoint x: -133, endPoint y: 98, distance: 271.6
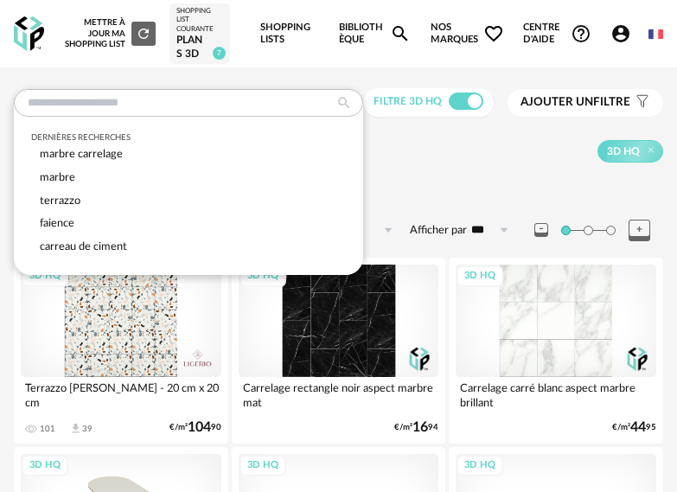
click at [567, 166] on div "Sélectionner une famille 3D HQ" at bounding box center [338, 155] width 649 height 36
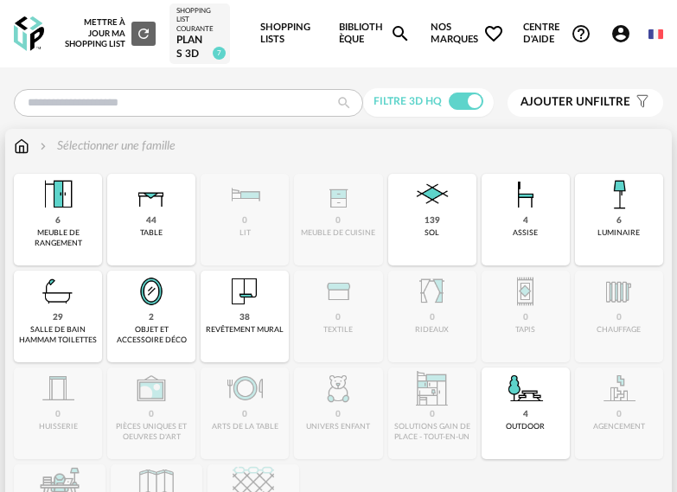
click at [16, 150] on img at bounding box center [22, 145] width 16 height 17
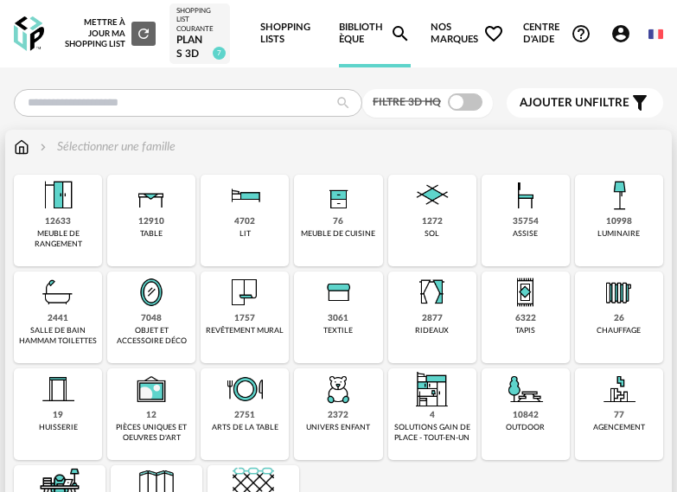
click at [436, 205] on img at bounding box center [431, 195] width 41 height 41
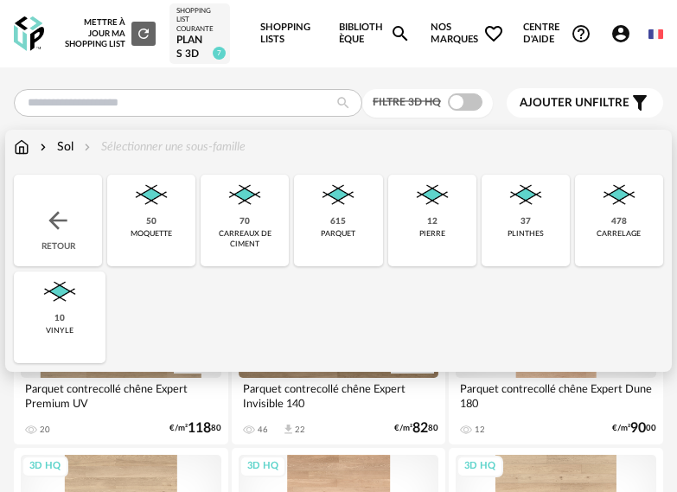
click at [627, 201] on img at bounding box center [618, 195] width 41 height 41
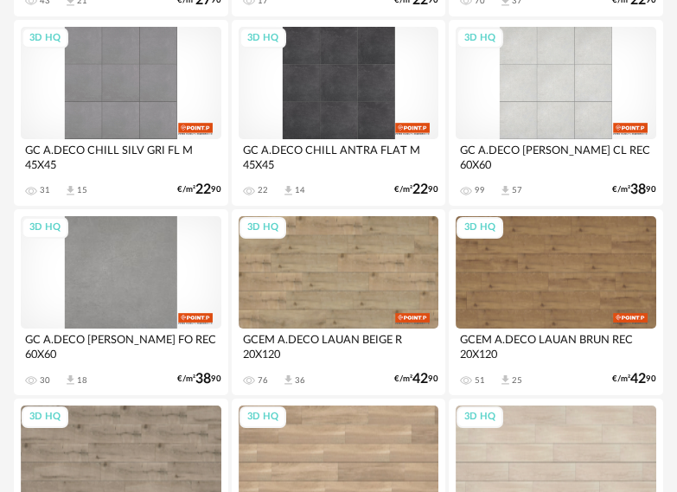
scroll to position [691, 0]
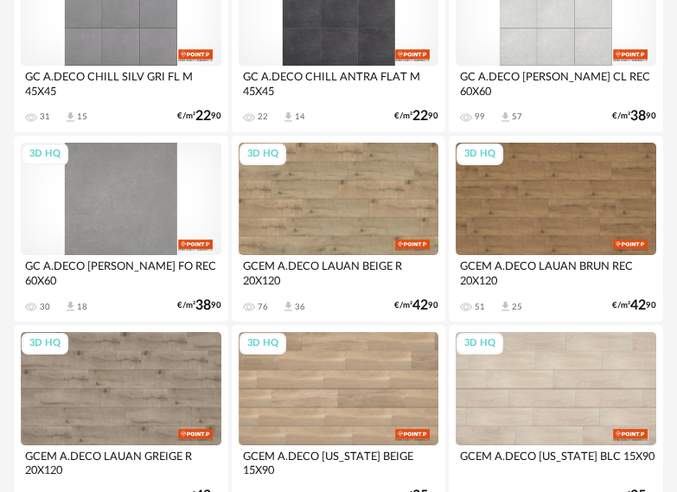
click at [152, 206] on div "3D HQ" at bounding box center [121, 199] width 201 height 112
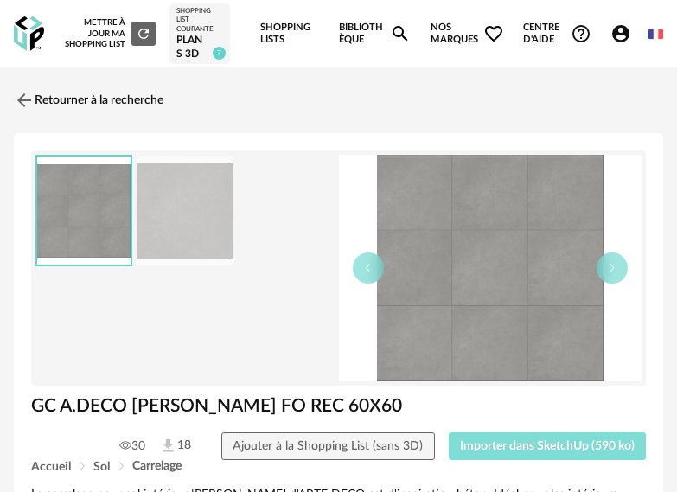
click at [544, 443] on span "Importer dans SketchUp (590 ko)" at bounding box center [547, 446] width 175 height 12
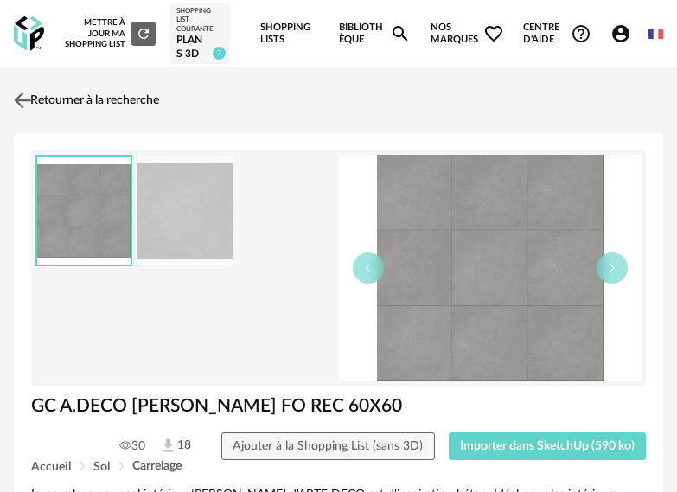
click at [50, 100] on link "Retourner à la recherche" at bounding box center [85, 100] width 150 height 38
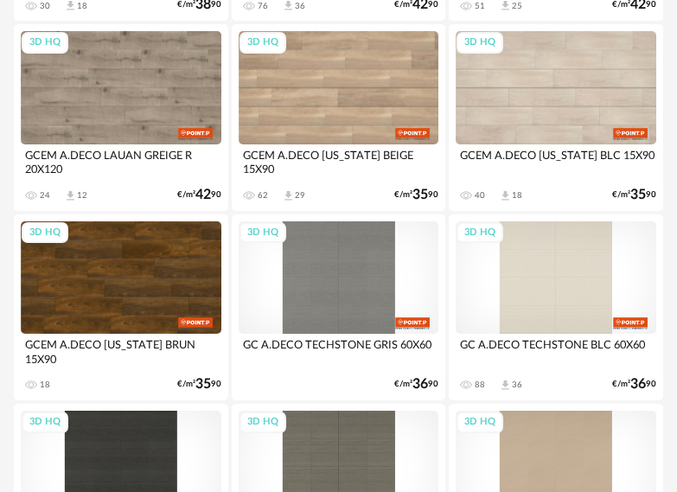
scroll to position [993, 0]
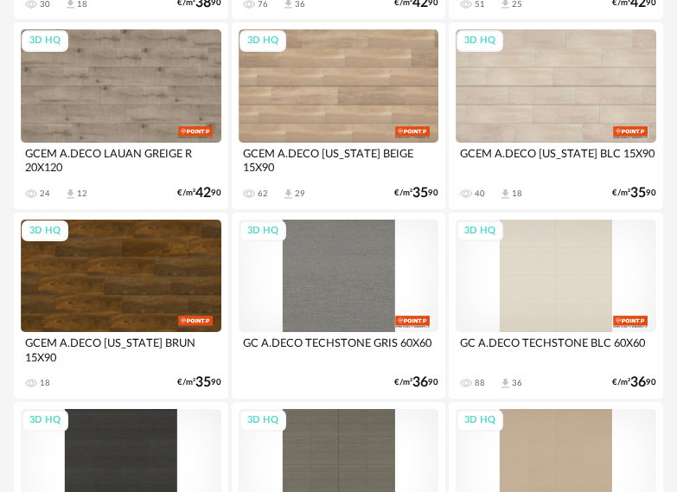
click at [362, 283] on div "3D HQ" at bounding box center [339, 276] width 201 height 112
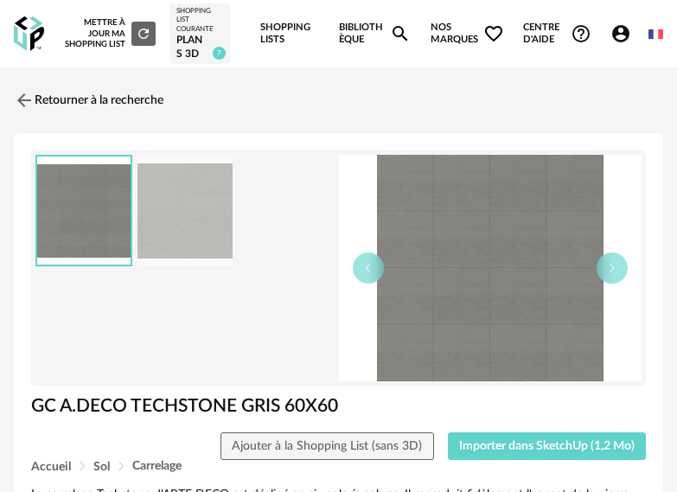
click at [226, 235] on img at bounding box center [184, 211] width 95 height 110
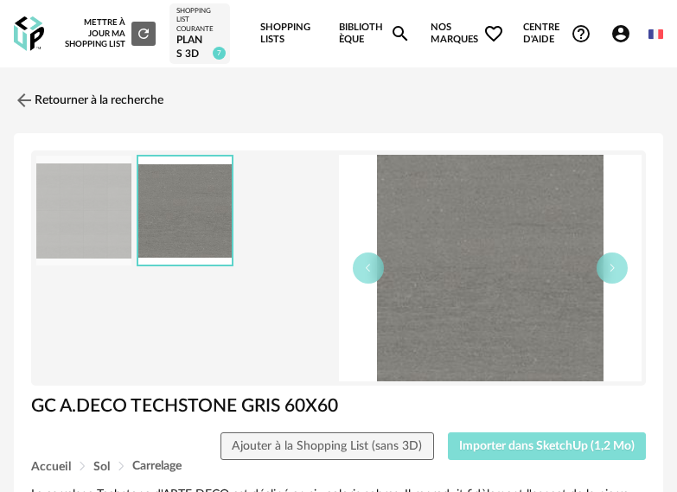
click at [561, 452] on button "Importer dans SketchUp (1,2 Mo)" at bounding box center [547, 446] width 199 height 28
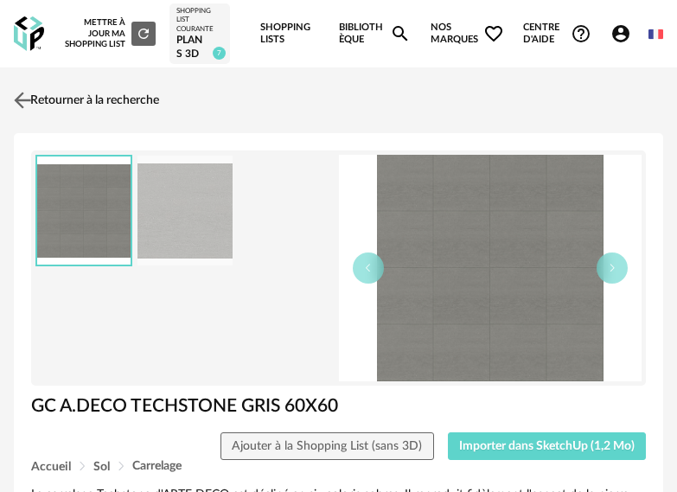
click at [145, 97] on link "Retourner à la recherche" at bounding box center [85, 100] width 150 height 38
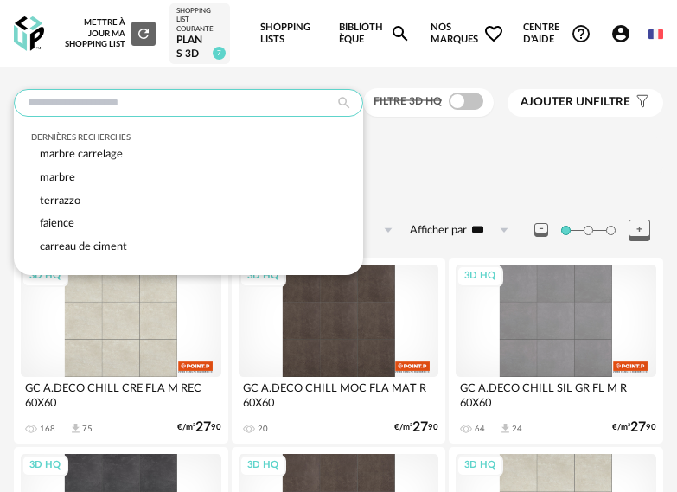
drag, startPoint x: 152, startPoint y: 98, endPoint x: -74, endPoint y: 118, distance: 227.4
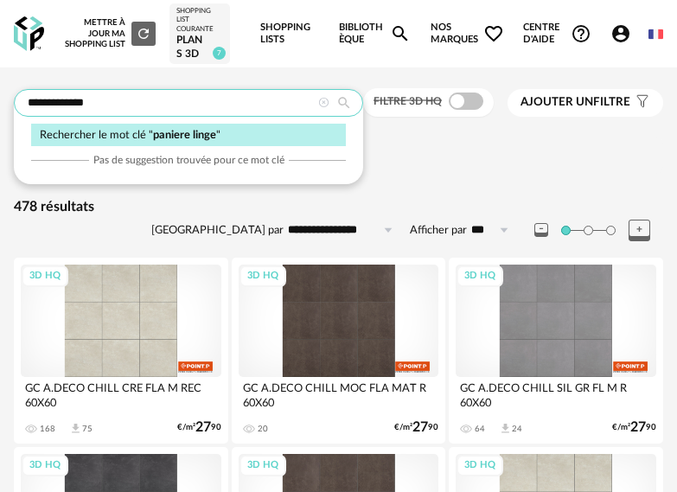
type input "**********"
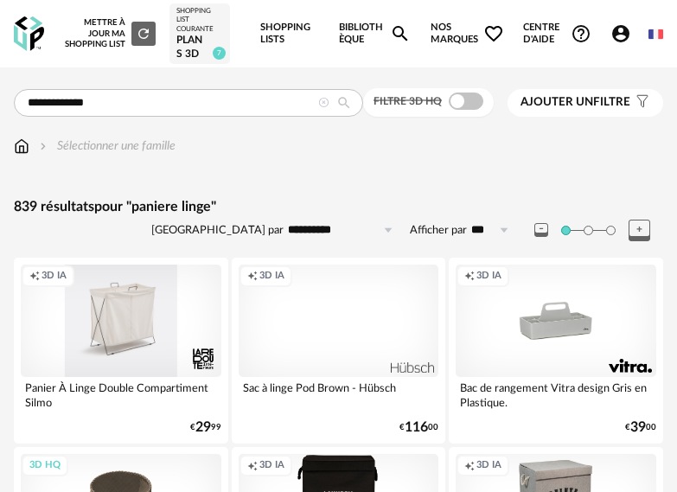
click at [136, 333] on div "Creation icon 3D IA" at bounding box center [121, 320] width 201 height 112
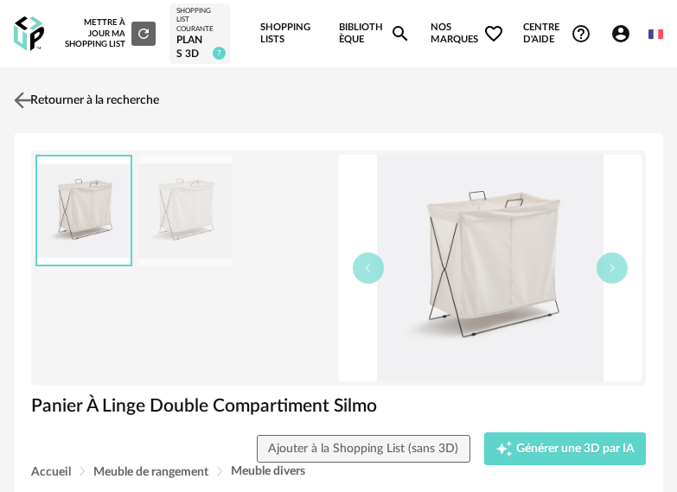
click at [132, 96] on link "Retourner à la recherche" at bounding box center [85, 100] width 150 height 38
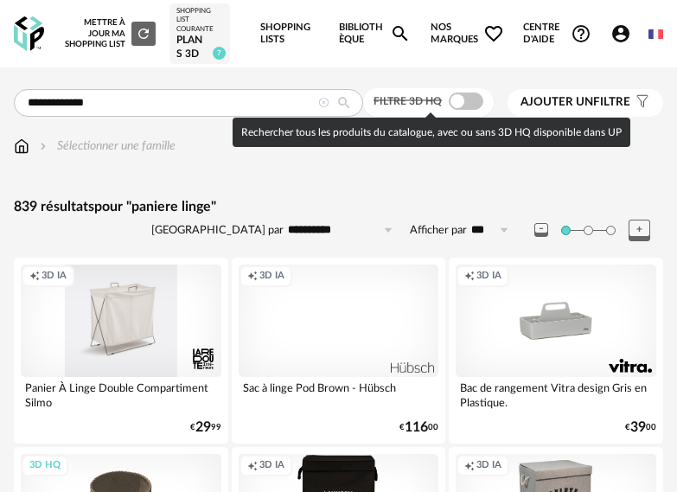
click at [468, 99] on span at bounding box center [466, 100] width 35 height 17
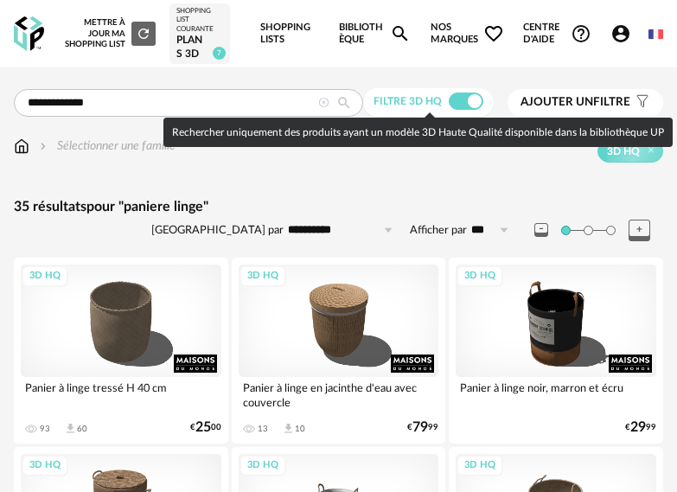
click at [469, 102] on span at bounding box center [466, 100] width 35 height 17
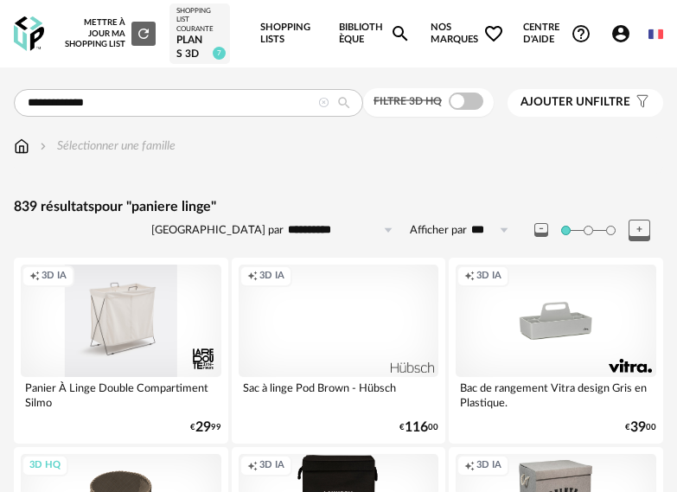
click at [168, 320] on div "Creation icon 3D IA" at bounding box center [121, 320] width 201 height 112
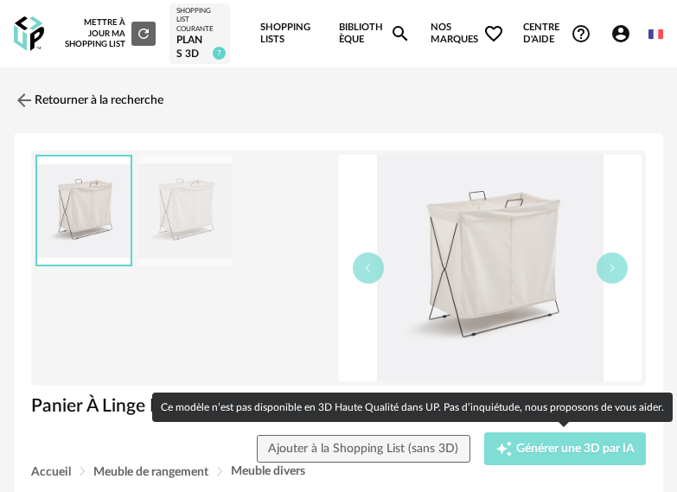
click at [592, 455] on div "Creation icon Générer une 3D par IA" at bounding box center [564, 448] width 139 height 17
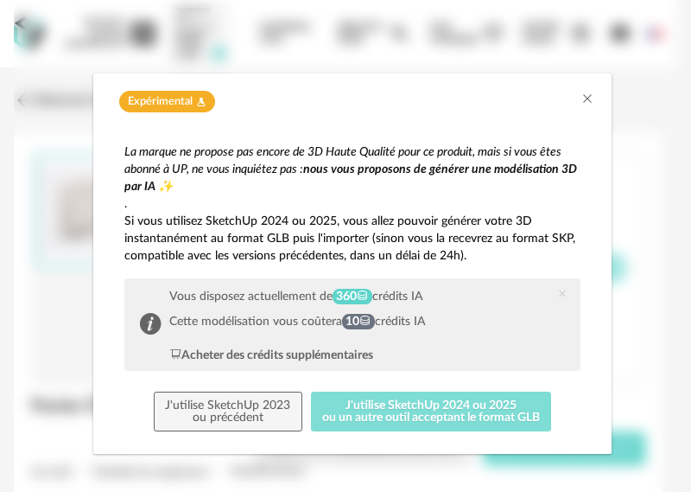
click at [442, 411] on button "J'utilise SketchUp 2024 ou 2025 ou un autre outil acceptant le format GLB" at bounding box center [431, 411] width 241 height 40
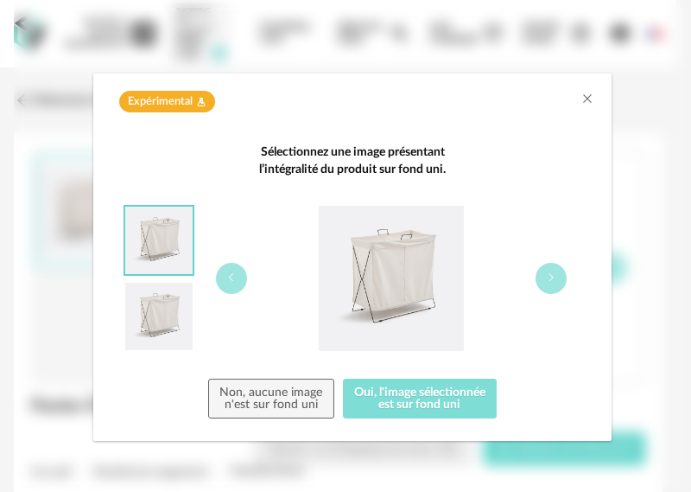
click at [440, 405] on button "Oui, l'image sélectionnée est sur fond uni" at bounding box center [420, 399] width 155 height 40
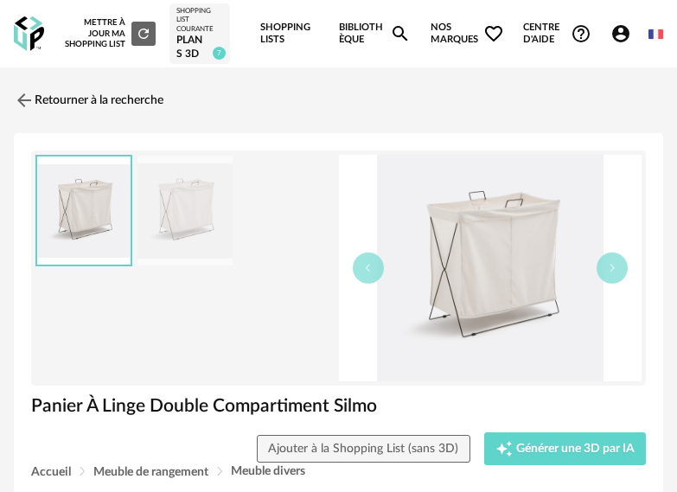
click at [381, 25] on link "Bibliothèque Magnify icon" at bounding box center [375, 33] width 73 height 67
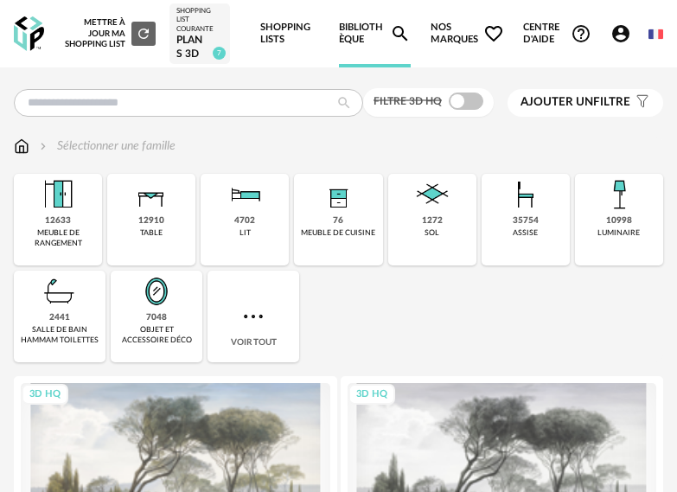
click at [615, 36] on icon "Account Circle icon" at bounding box center [620, 33] width 17 height 17
click at [621, 38] on icon "Account Circle icon" at bounding box center [620, 33] width 21 height 21
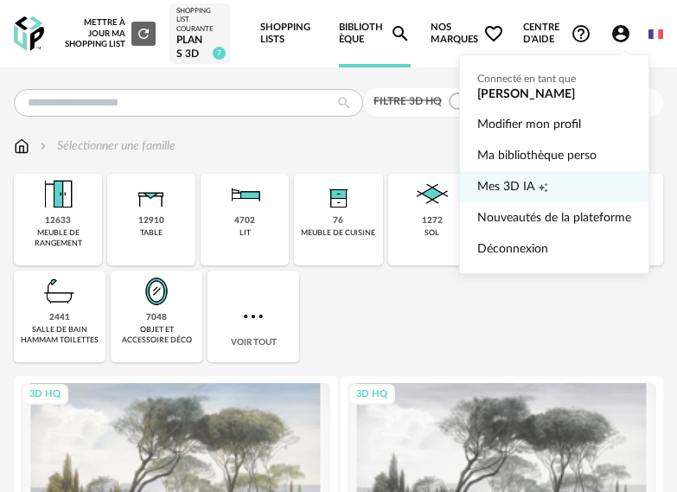
click at [523, 183] on span "Mes 3D IA" at bounding box center [505, 186] width 57 height 31
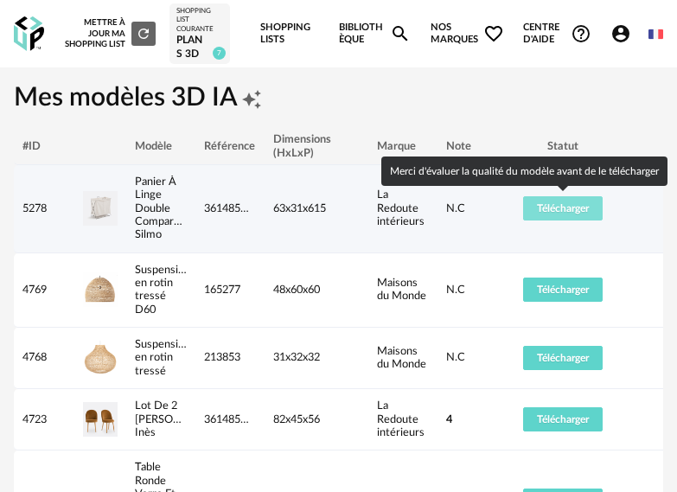
click at [582, 207] on span "Télécharger" at bounding box center [563, 208] width 52 height 10
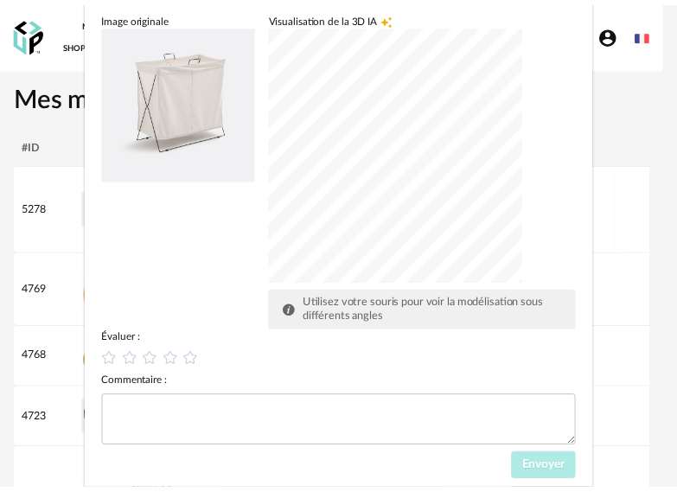
scroll to position [210, 0]
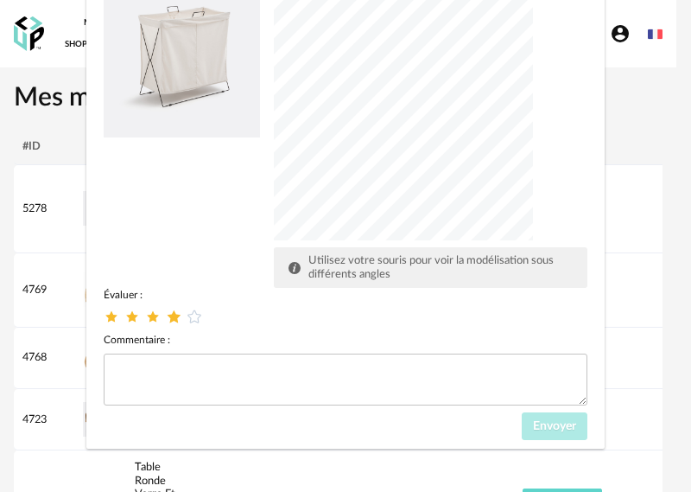
click at [168, 318] on icon "dialog" at bounding box center [174, 317] width 18 height 18
click at [533, 429] on span "Envoyer" at bounding box center [554, 426] width 43 height 12
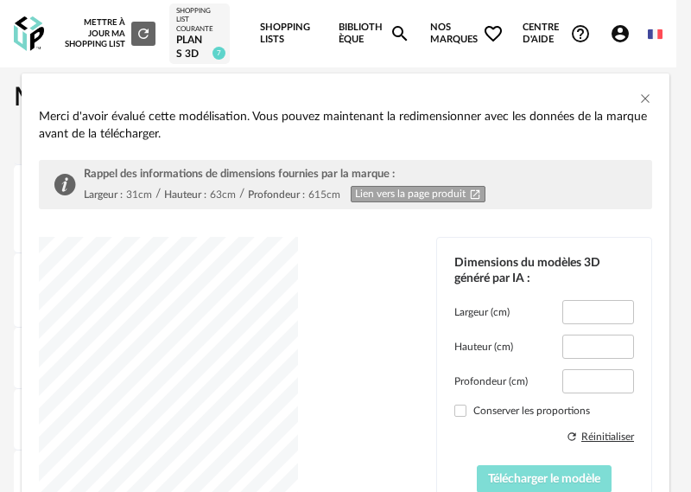
click at [529, 478] on span "Télécharger le modèle" at bounding box center [544, 479] width 112 height 12
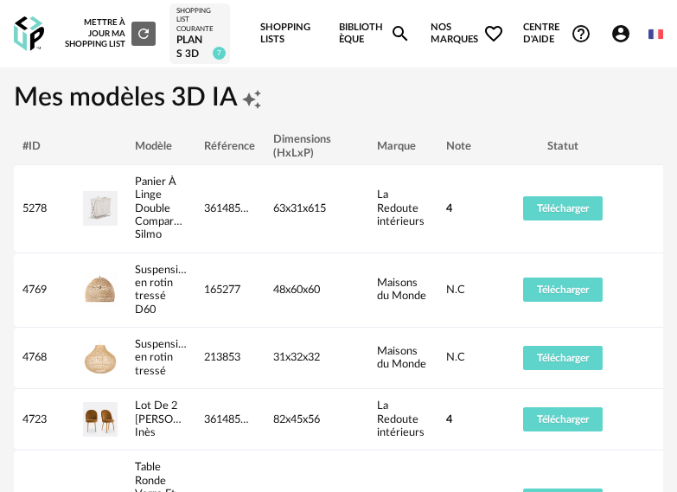
click at [461, 35] on span "Nos marques Heart Outline icon" at bounding box center [466, 33] width 73 height 67
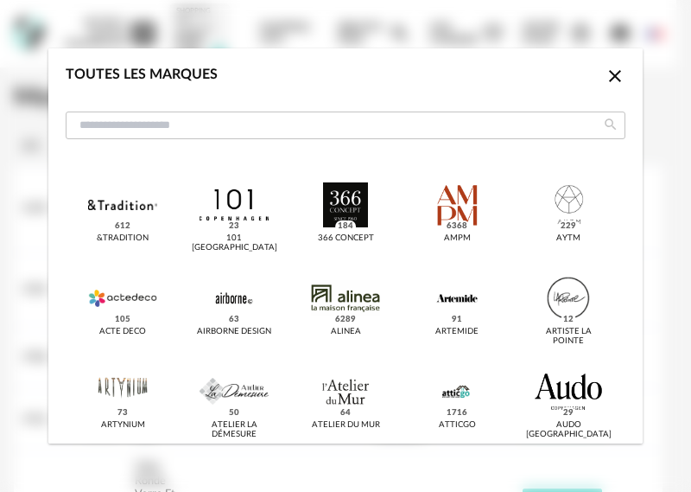
click at [605, 78] on icon "Close icon" at bounding box center [615, 76] width 21 height 21
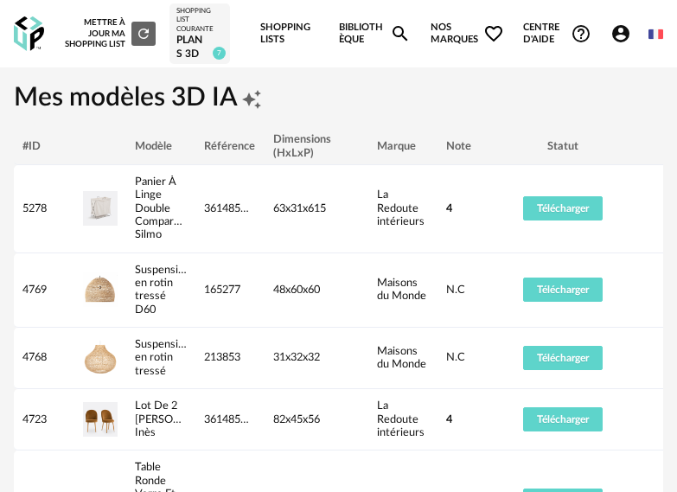
click at [359, 36] on link "Bibliothèque Magnify icon" at bounding box center [375, 33] width 73 height 67
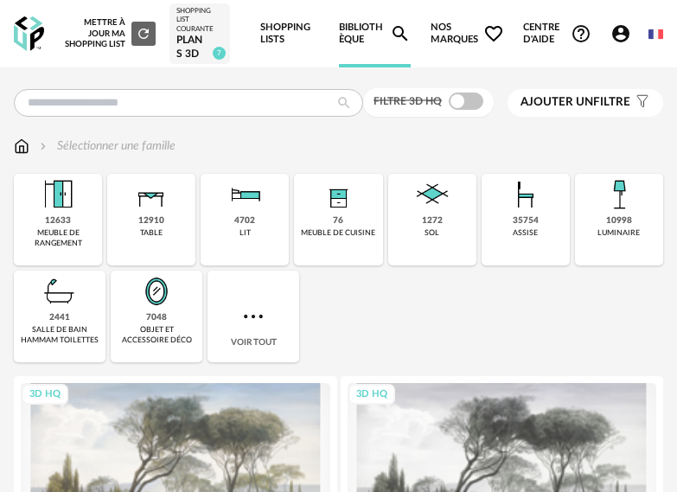
click at [290, 28] on link "Shopping Lists" at bounding box center [289, 33] width 59 height 67
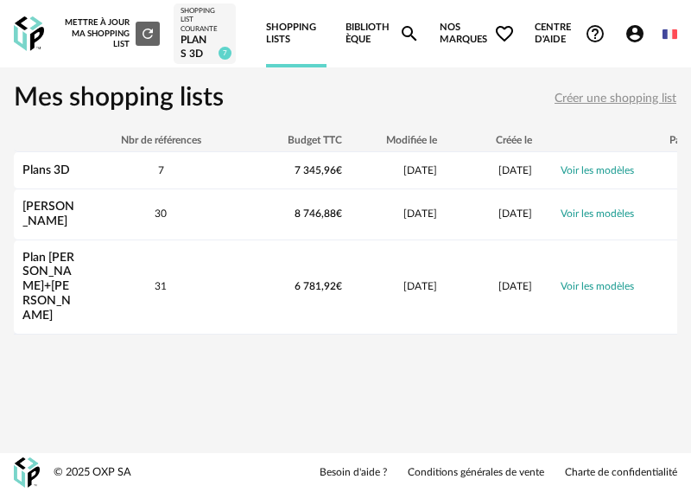
click at [210, 36] on div "Plans 3D" at bounding box center [205, 47] width 48 height 27
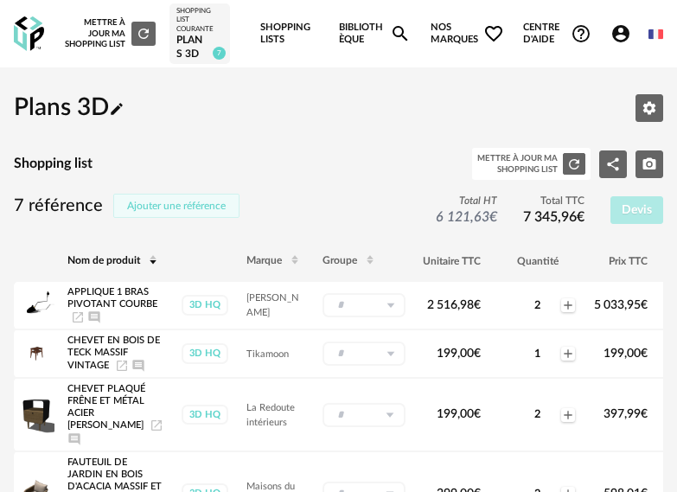
click at [192, 197] on button "Ajouter une référence" at bounding box center [176, 206] width 126 height 24
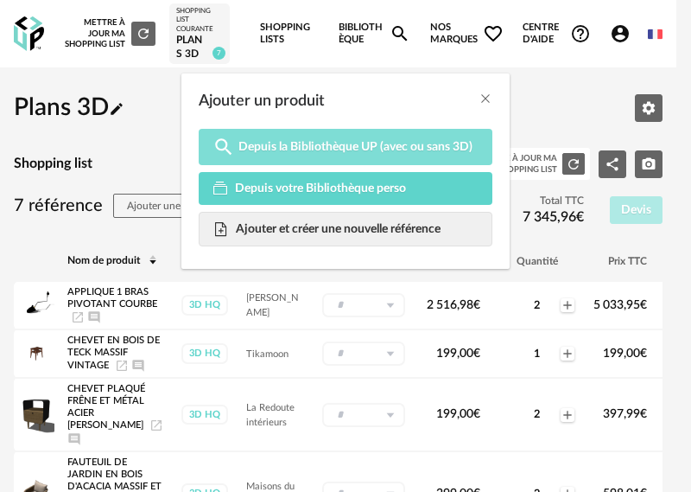
click at [341, 147] on span "Depuis la Bibliothèque UP (avec ou sans 3D)" at bounding box center [356, 147] width 234 height 16
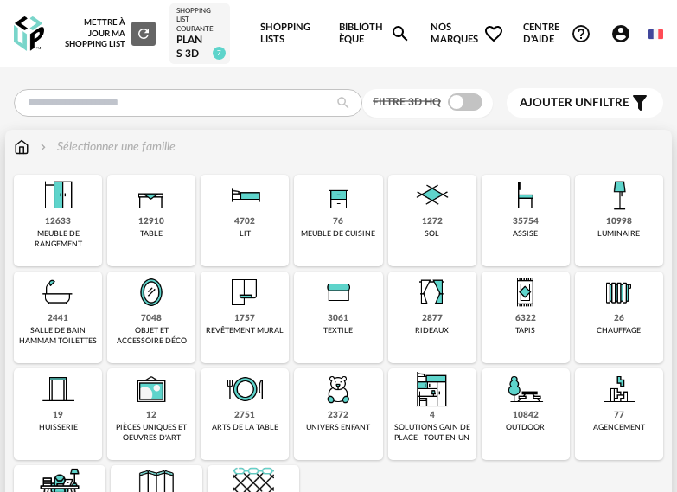
click at [19, 144] on img at bounding box center [22, 146] width 16 height 17
click at [79, 316] on div "2441 salle de bain hammam toilettes" at bounding box center [58, 317] width 88 height 92
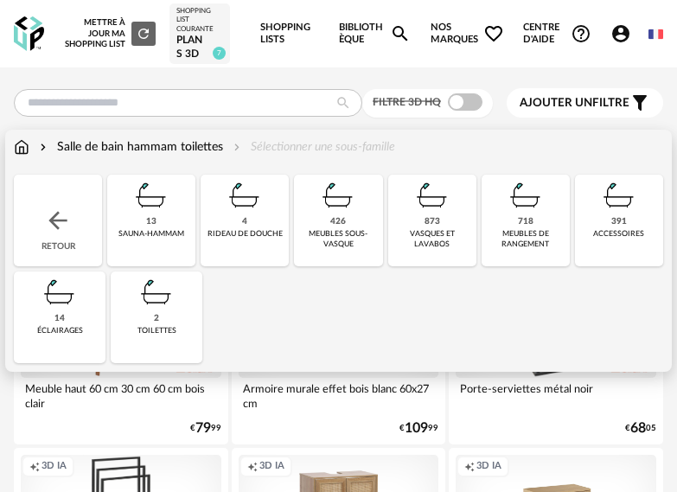
click at [67, 305] on img at bounding box center [59, 291] width 41 height 41
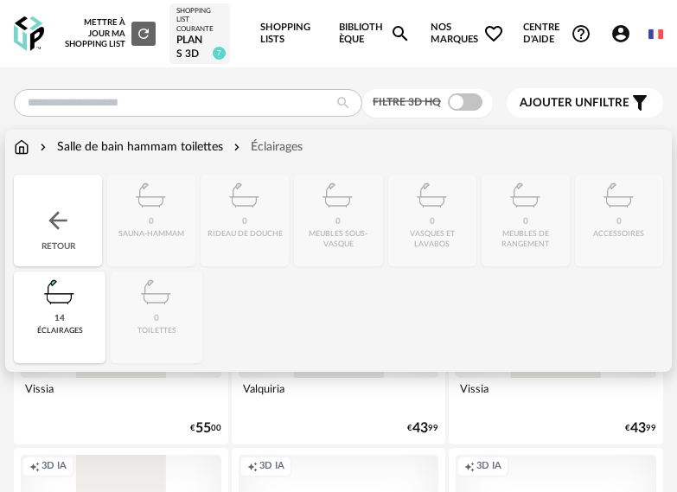
click at [94, 148] on div "Salle de bain hammam toilettes" at bounding box center [129, 146] width 187 height 17
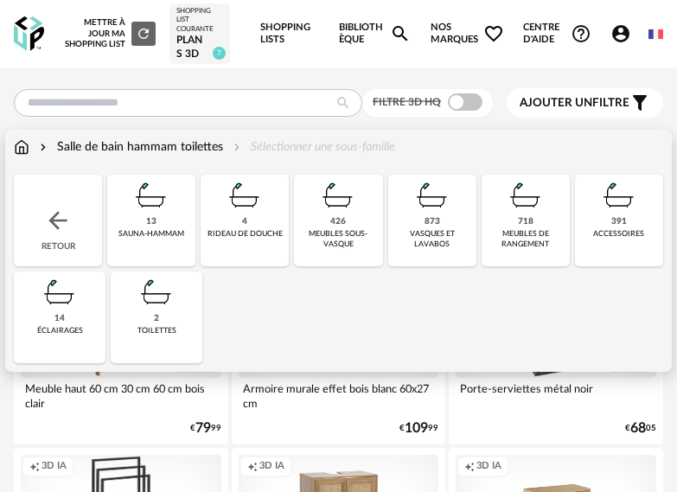
click at [345, 212] on img at bounding box center [337, 195] width 41 height 41
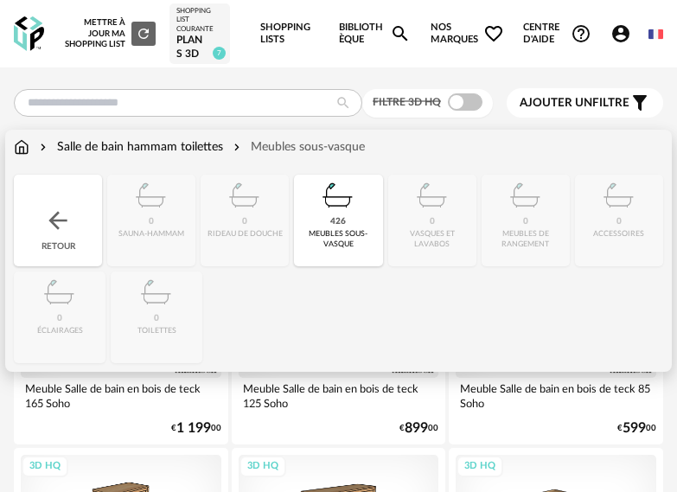
click at [174, 153] on div "Salle de bain hammam toilettes" at bounding box center [129, 146] width 187 height 17
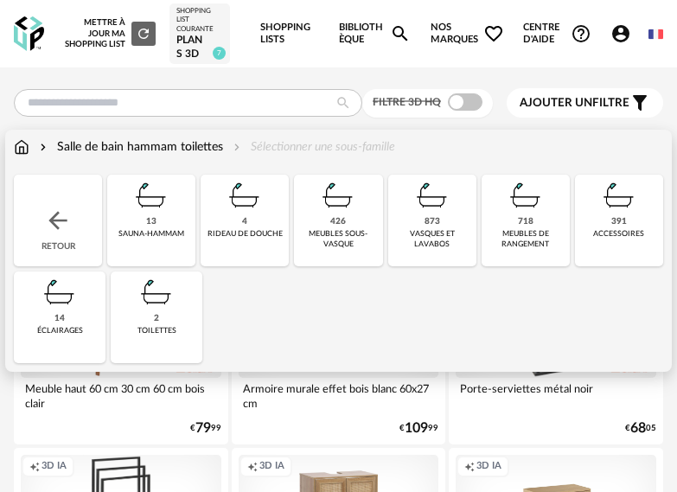
click at [24, 150] on img at bounding box center [22, 146] width 16 height 17
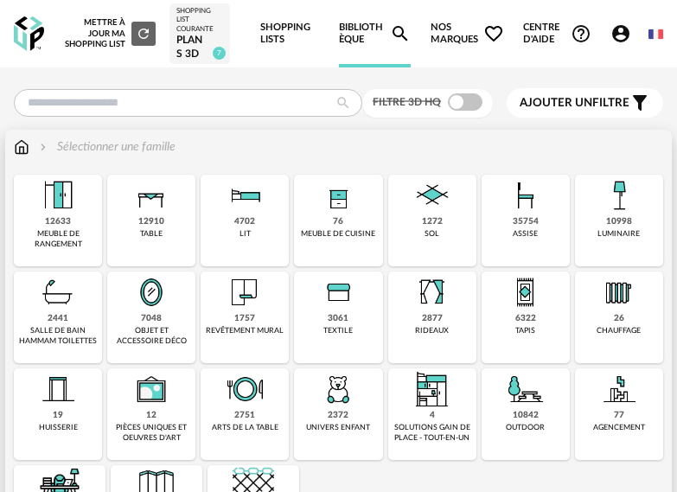
click at [629, 202] on img at bounding box center [618, 195] width 41 height 41
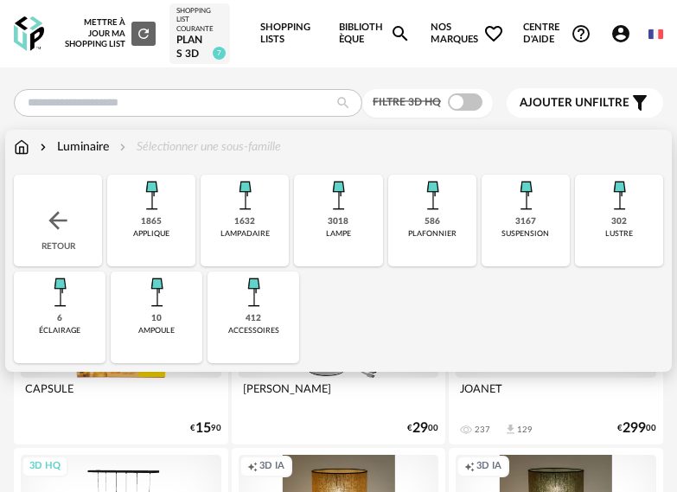
click at [426, 221] on div "586" at bounding box center [432, 221] width 16 height 11
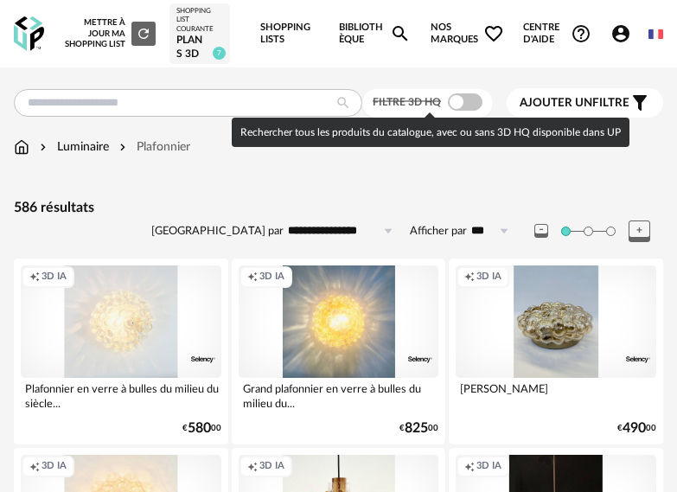
click at [474, 95] on span at bounding box center [465, 101] width 35 height 17
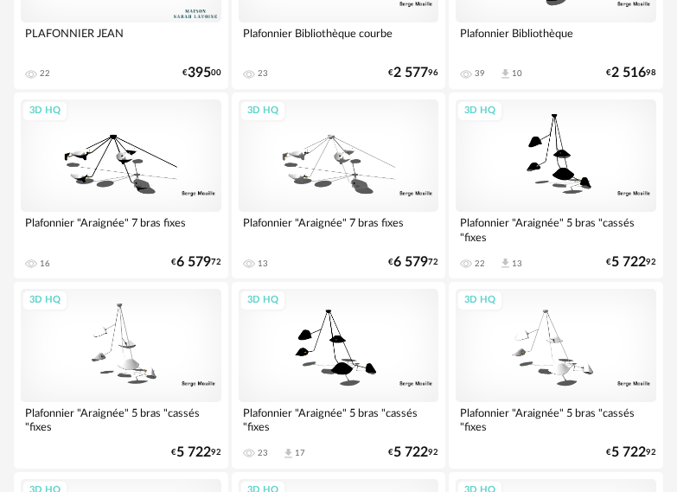
scroll to position [691, 0]
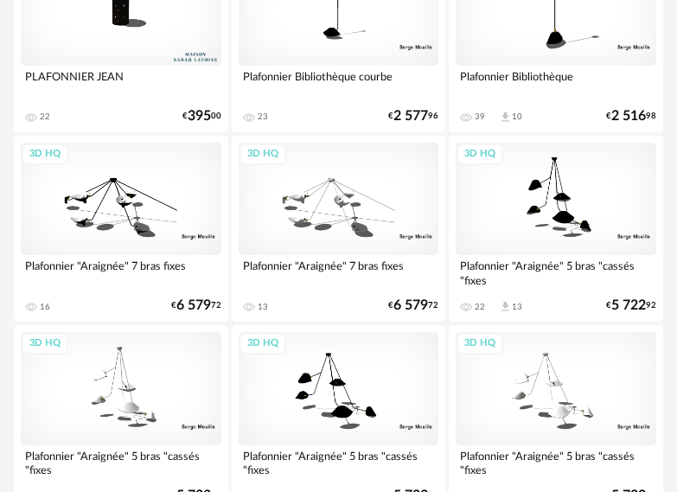
click at [551, 207] on div "3D HQ" at bounding box center [555, 199] width 201 height 112
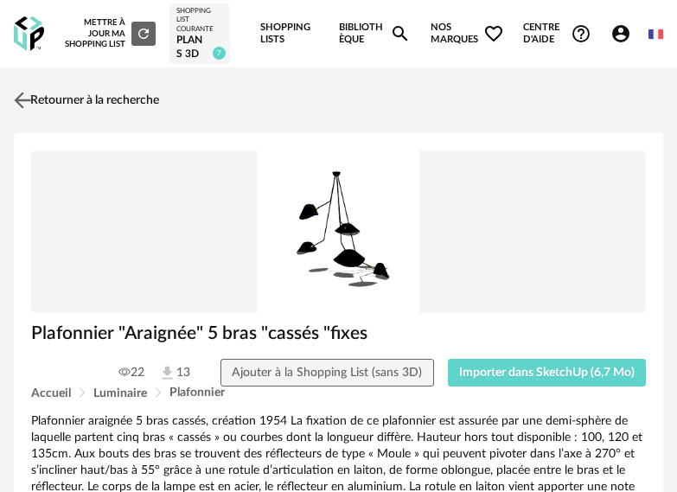
click at [37, 103] on link "Retourner à la recherche" at bounding box center [85, 100] width 150 height 38
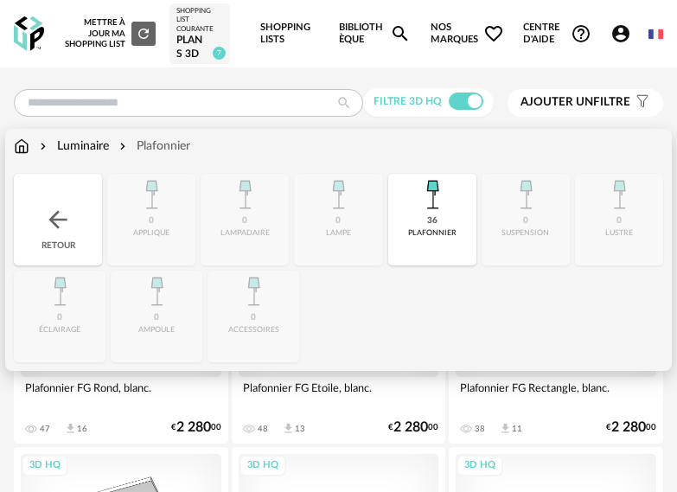
click at [88, 145] on div "Luminaire" at bounding box center [72, 145] width 73 height 17
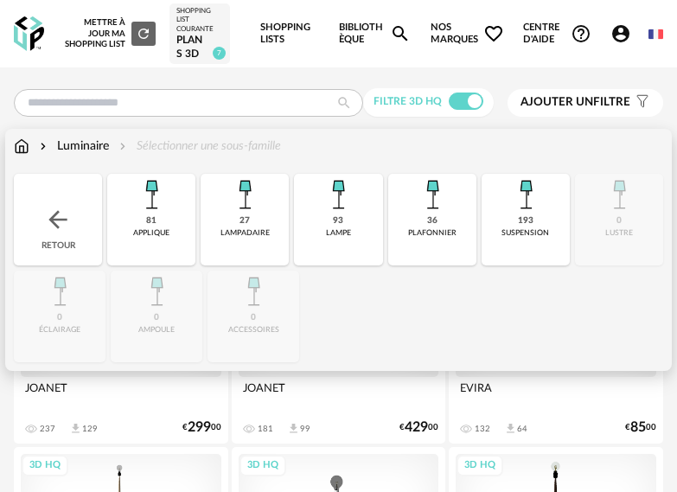
click at [534, 216] on div "193 suspension" at bounding box center [525, 220] width 88 height 92
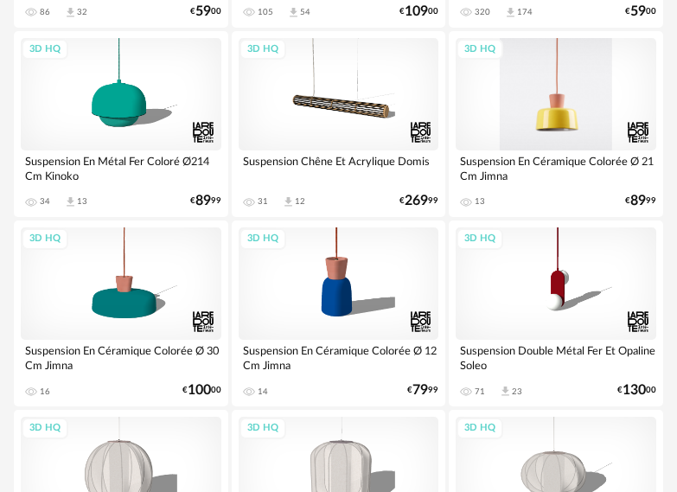
scroll to position [605, 0]
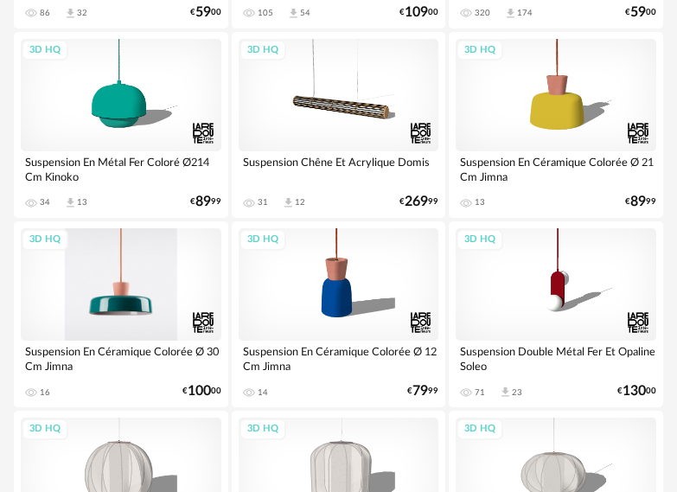
click at [120, 291] on div "3D HQ" at bounding box center [121, 284] width 201 height 112
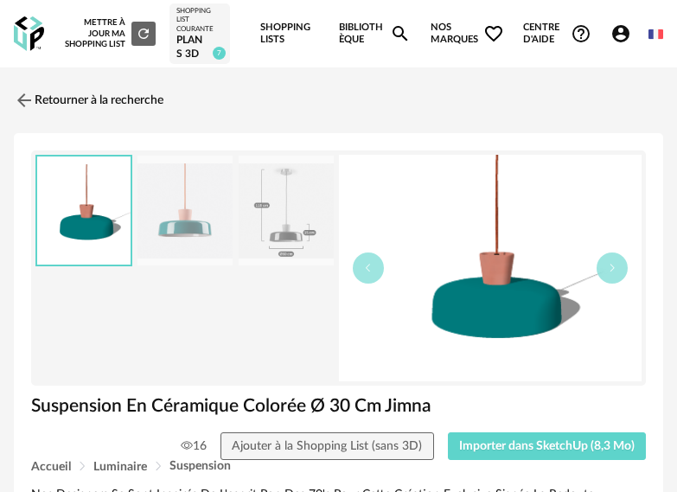
click at [191, 232] on img at bounding box center [184, 211] width 95 height 110
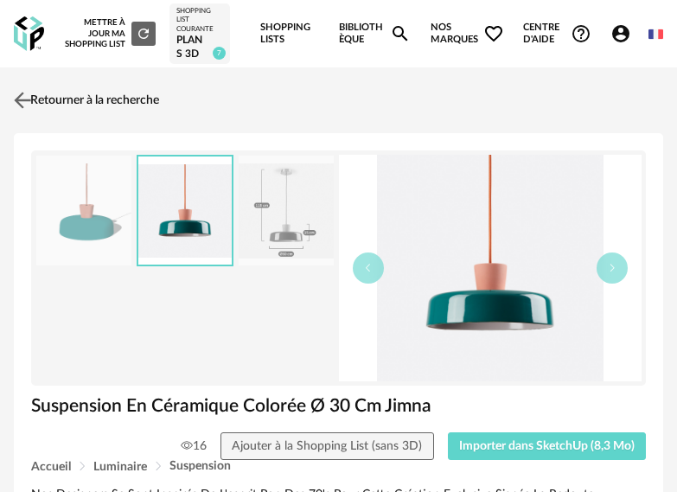
click at [49, 98] on link "Retourner à la recherche" at bounding box center [85, 100] width 150 height 38
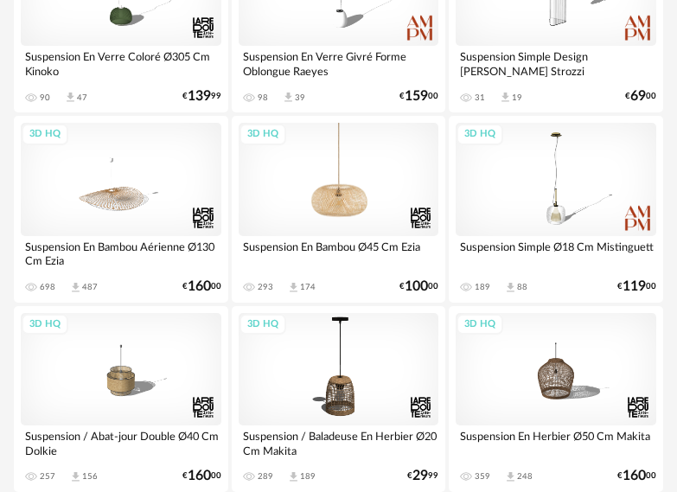
scroll to position [1469, 0]
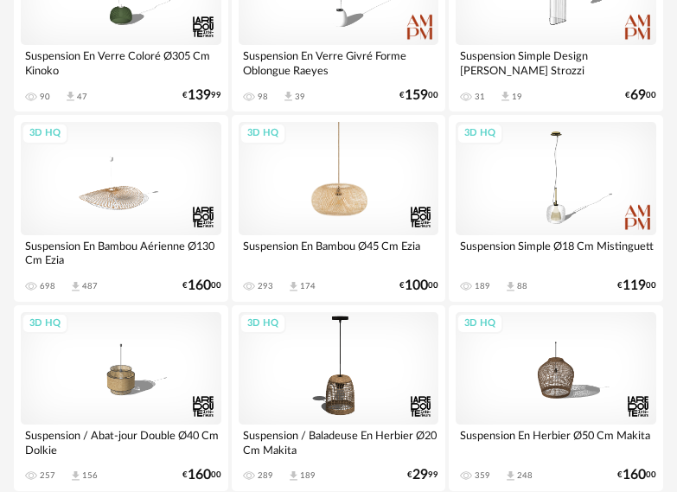
click at [328, 201] on div "3D HQ" at bounding box center [339, 178] width 201 height 112
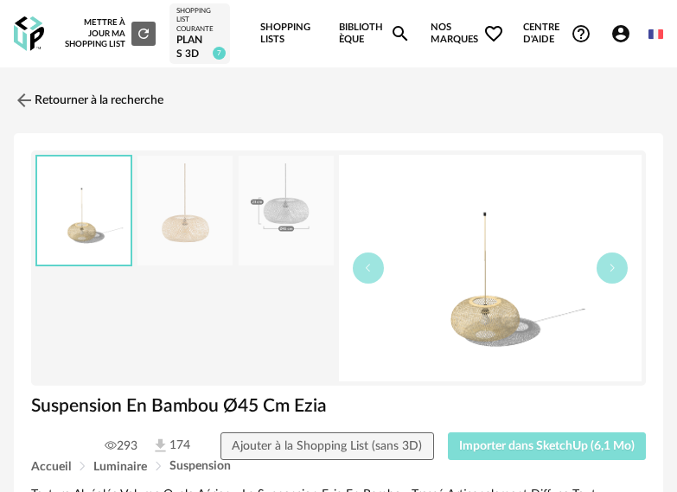
click at [510, 445] on span "Importer dans SketchUp (6,1 Mo)" at bounding box center [546, 446] width 175 height 12
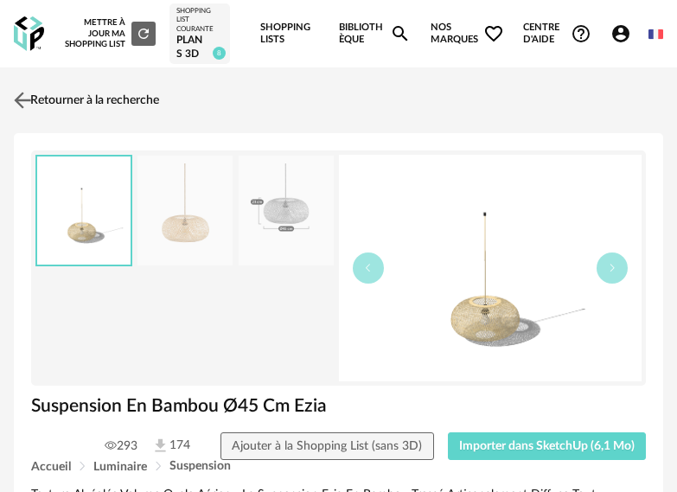
click at [39, 98] on link "Retourner à la recherche" at bounding box center [85, 100] width 150 height 38
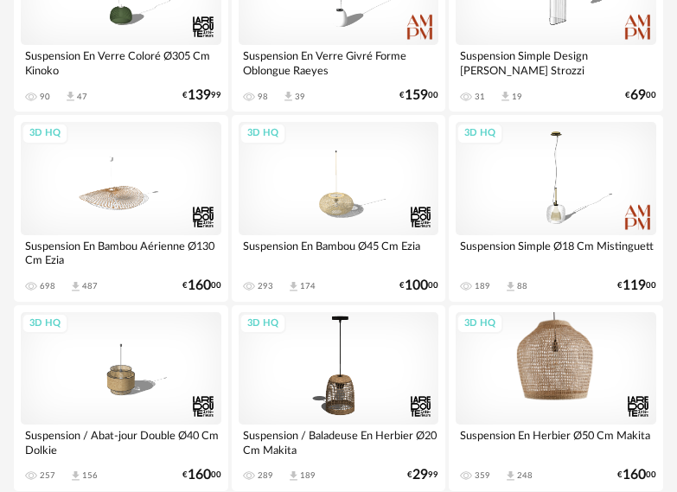
click at [557, 390] on div "3D HQ" at bounding box center [555, 368] width 201 height 112
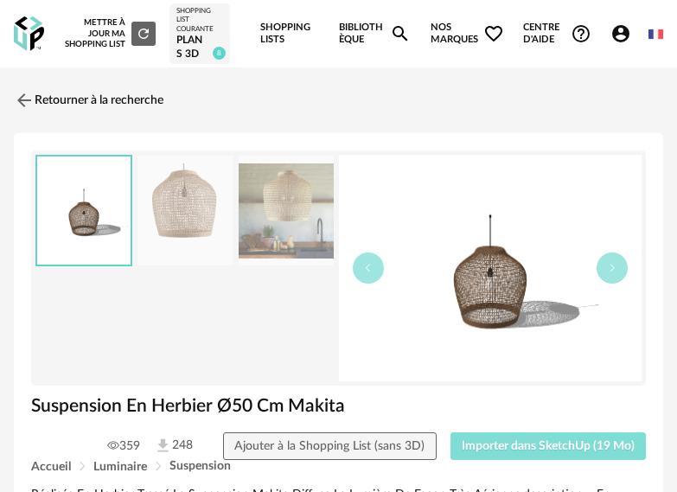
click at [569, 446] on span "Importer dans SketchUp (19 Mo)" at bounding box center [547, 446] width 173 height 12
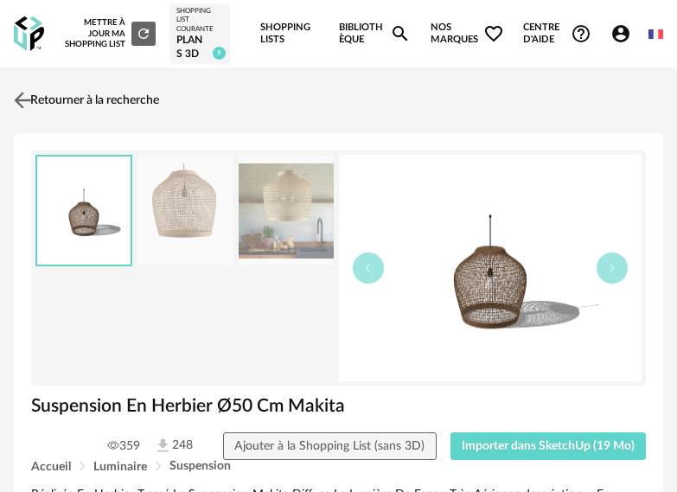
click at [69, 106] on link "Retourner à la recherche" at bounding box center [85, 100] width 150 height 38
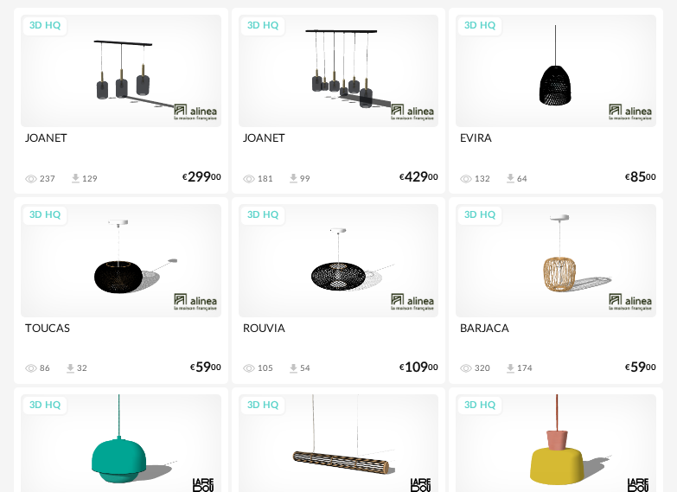
scroll to position [259, 0]
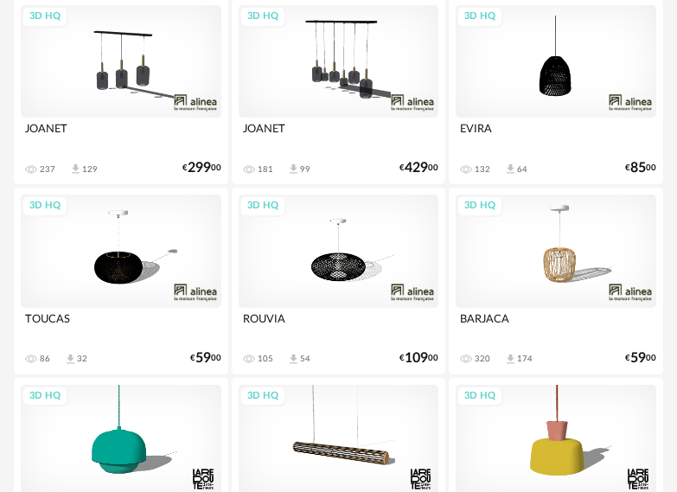
click at [331, 269] on div "3D HQ" at bounding box center [339, 250] width 201 height 112
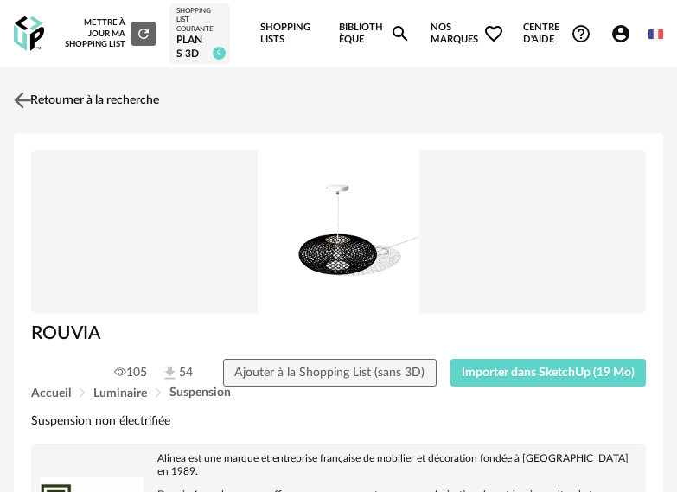
click at [65, 105] on link "Retourner à la recherche" at bounding box center [85, 100] width 150 height 38
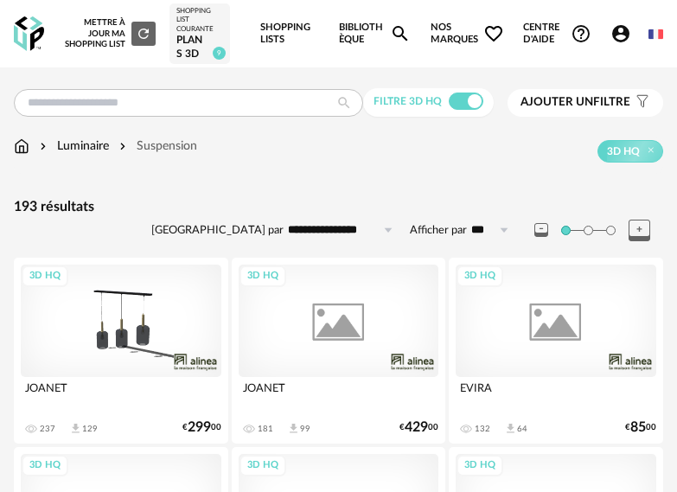
scroll to position [259, 0]
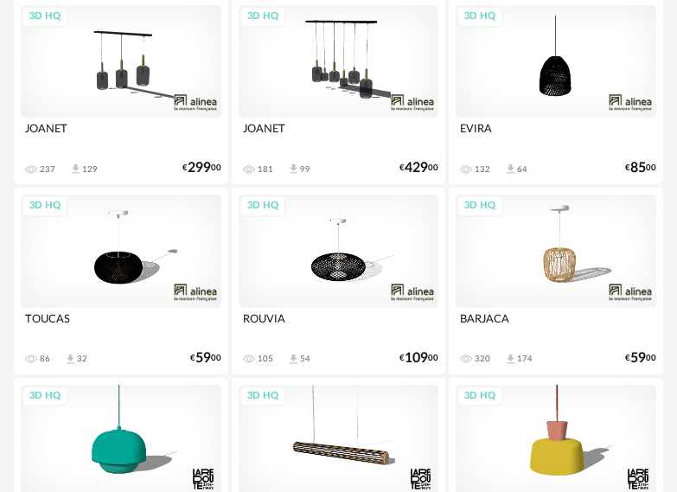
click at [556, 262] on div "3D HQ" at bounding box center [555, 250] width 201 height 112
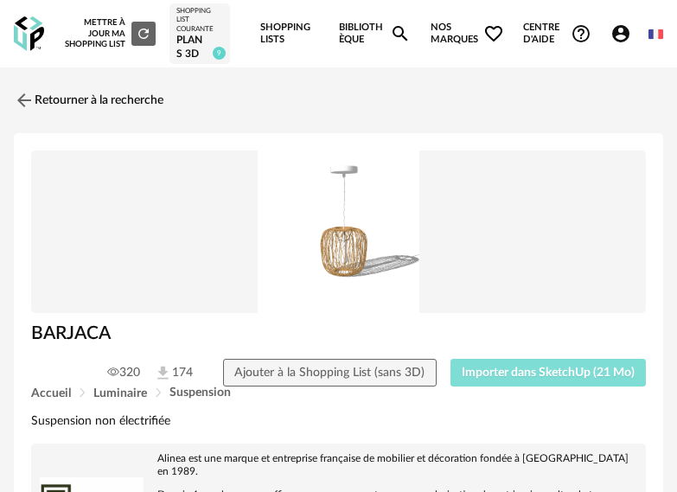
click at [501, 372] on span "Importer dans SketchUp (21 Mo)" at bounding box center [547, 372] width 173 height 12
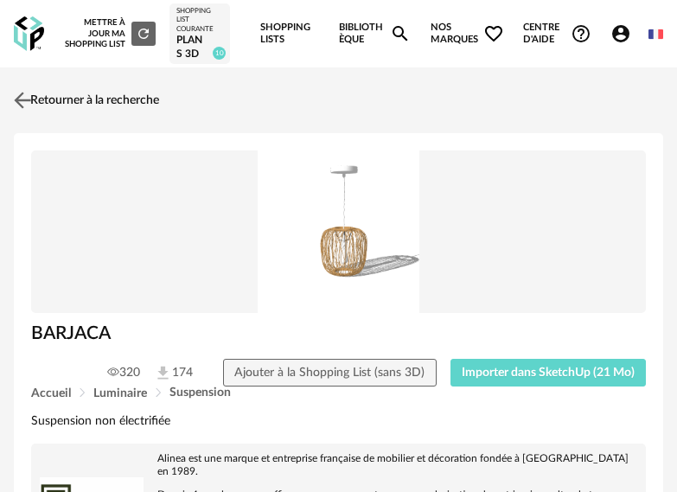
click at [150, 102] on link "Retourner à la recherche" at bounding box center [85, 100] width 150 height 38
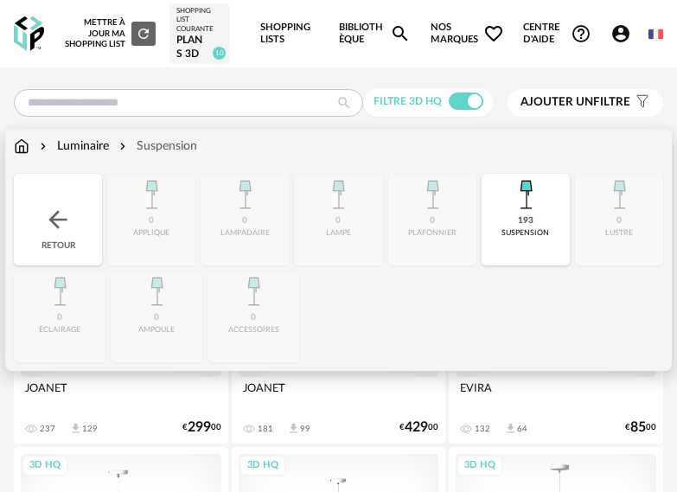
click at [30, 143] on div "Luminaire Suspension" at bounding box center [105, 145] width 183 height 17
click at [54, 215] on img at bounding box center [58, 220] width 28 height 28
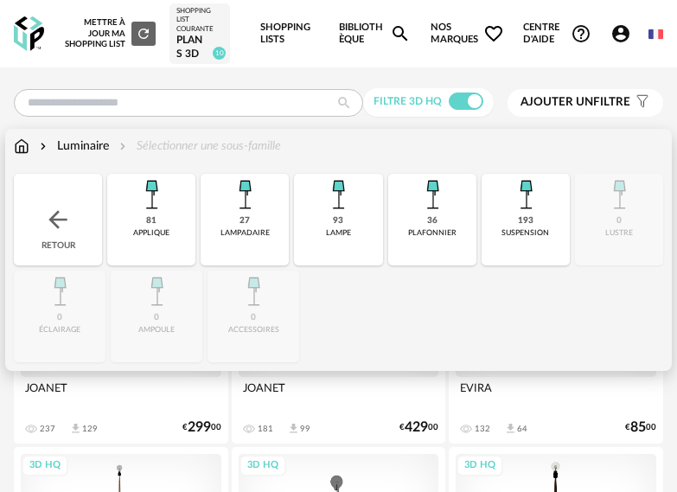
click at [62, 224] on img at bounding box center [58, 220] width 28 height 28
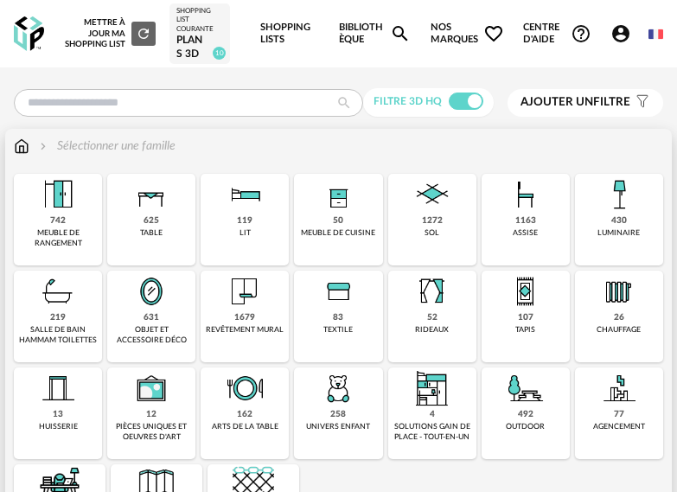
click at [339, 312] on div "83" at bounding box center [338, 317] width 10 height 11
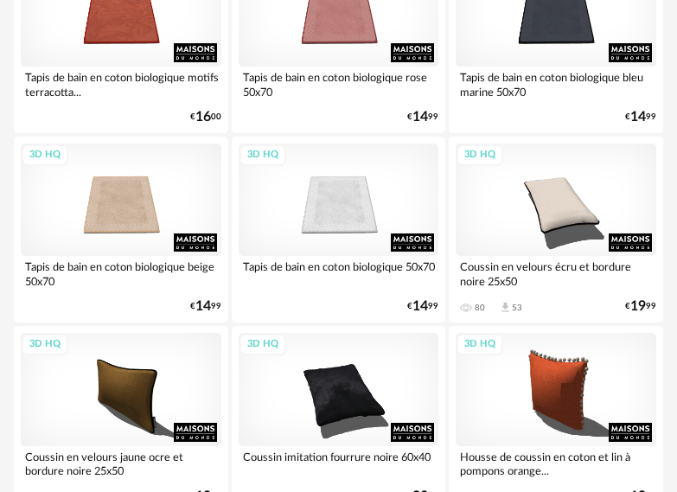
scroll to position [691, 0]
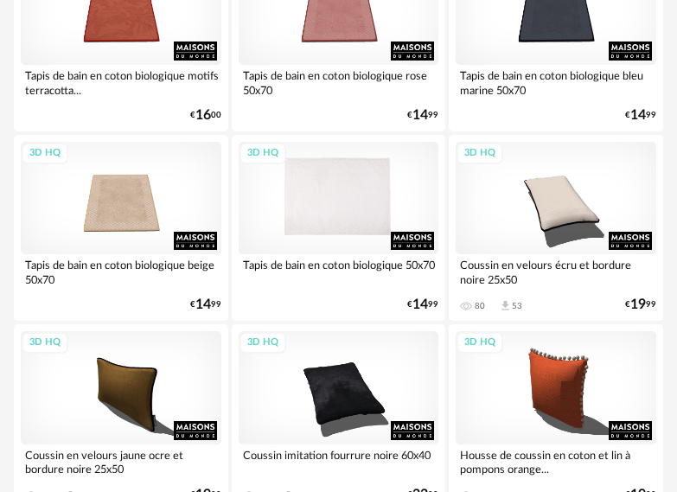
click at [334, 187] on div "3D HQ" at bounding box center [339, 198] width 201 height 112
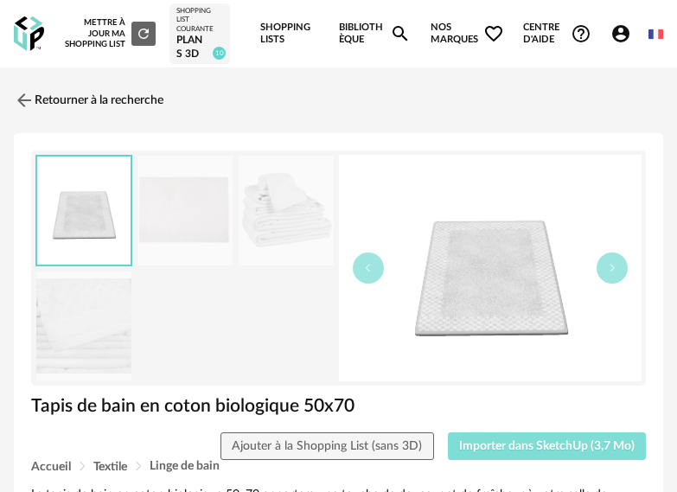
click at [498, 454] on button "Importer dans SketchUp (3,7 Mo)" at bounding box center [547, 446] width 199 height 28
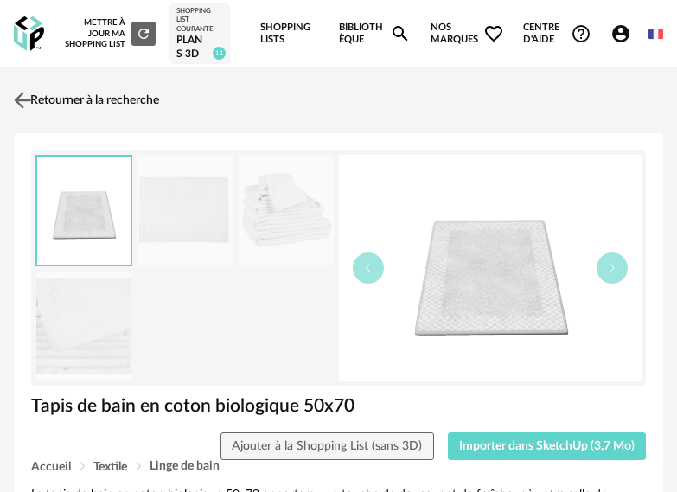
click at [68, 98] on link "Retourner à la recherche" at bounding box center [85, 100] width 150 height 38
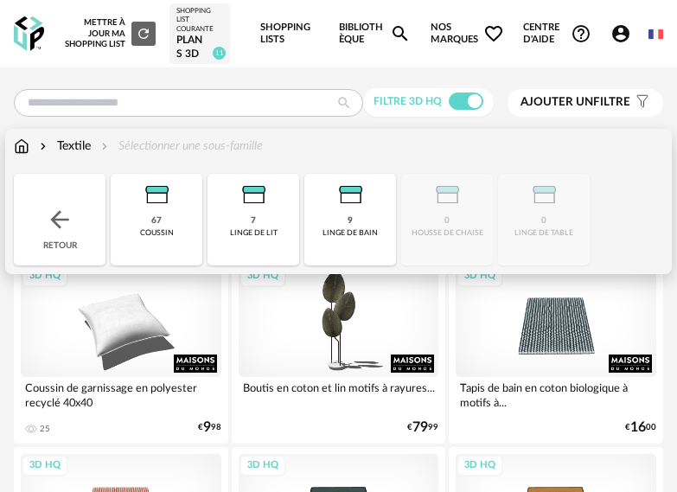
click at [59, 224] on img at bounding box center [60, 220] width 28 height 28
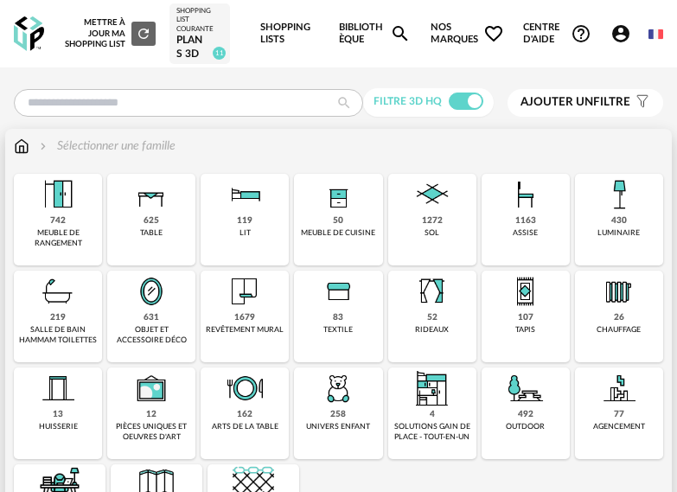
click at [256, 301] on img at bounding box center [244, 291] width 41 height 41
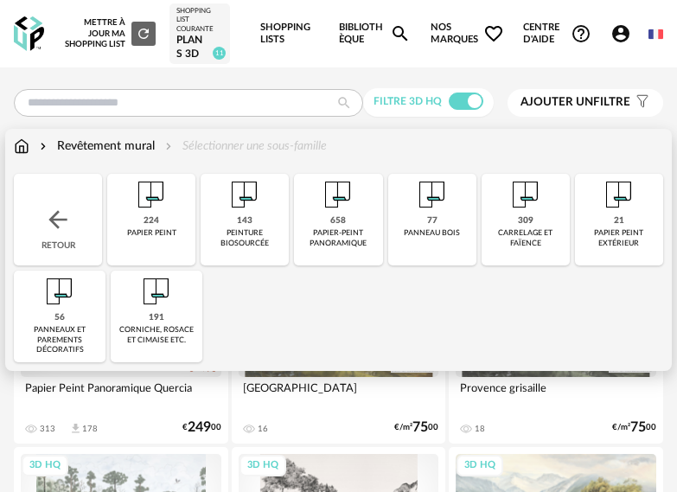
click at [526, 228] on div "carrelage et faïence" at bounding box center [526, 238] width 78 height 20
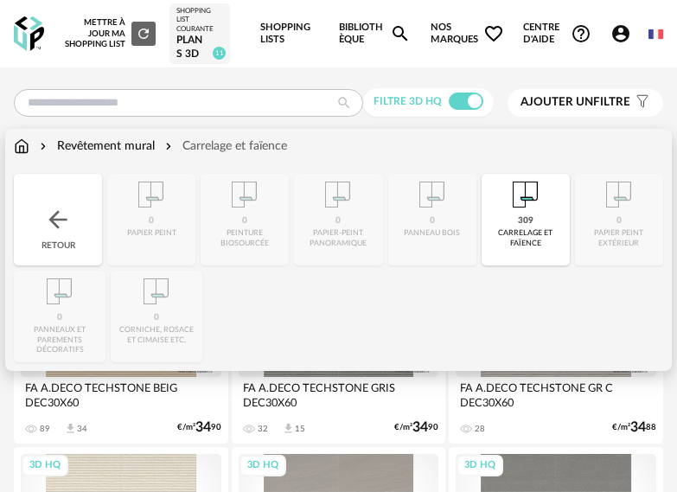
click at [257, 204] on div "Close icon Retour 0 papier peint 0 peinture biosourcée 0 papier-peint panoramiq…" at bounding box center [338, 268] width 649 height 188
click at [137, 146] on div "Revêtement mural" at bounding box center [95, 145] width 118 height 17
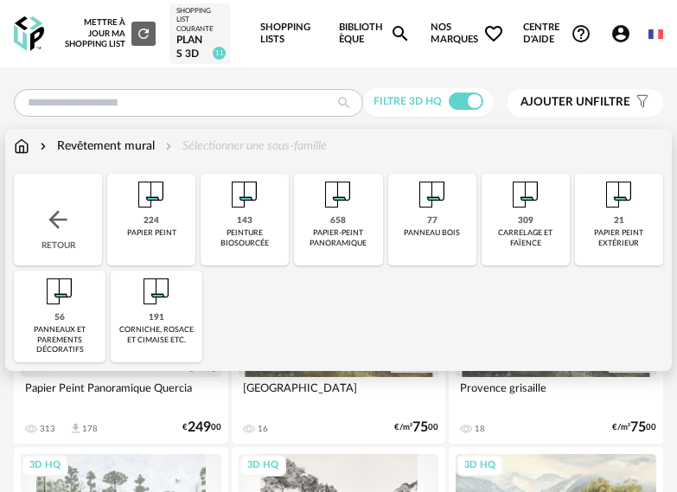
click at [71, 332] on div "panneaux et parements décoratifs" at bounding box center [59, 339] width 81 height 29
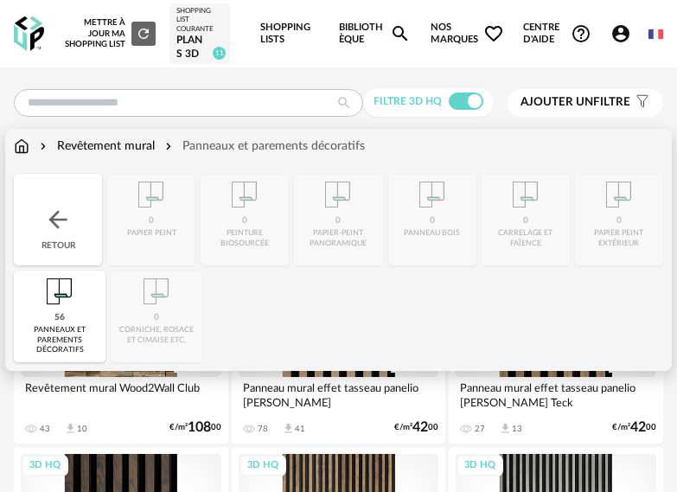
click at [125, 143] on div "Revêtement mural" at bounding box center [95, 145] width 118 height 17
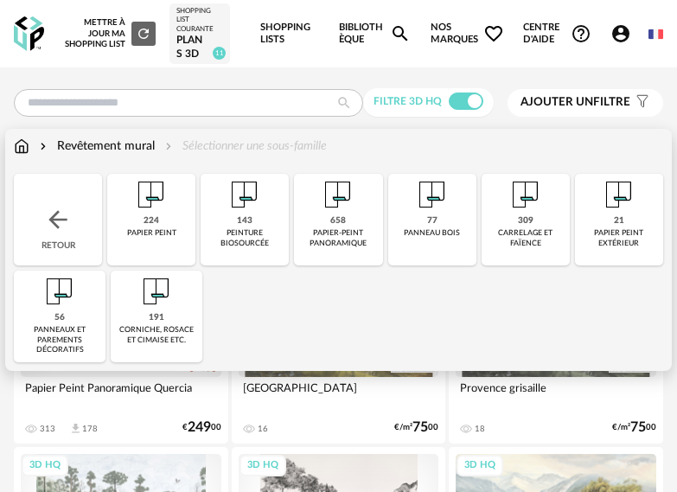
click at [257, 226] on div "143 peinture biosourcée" at bounding box center [245, 220] width 88 height 92
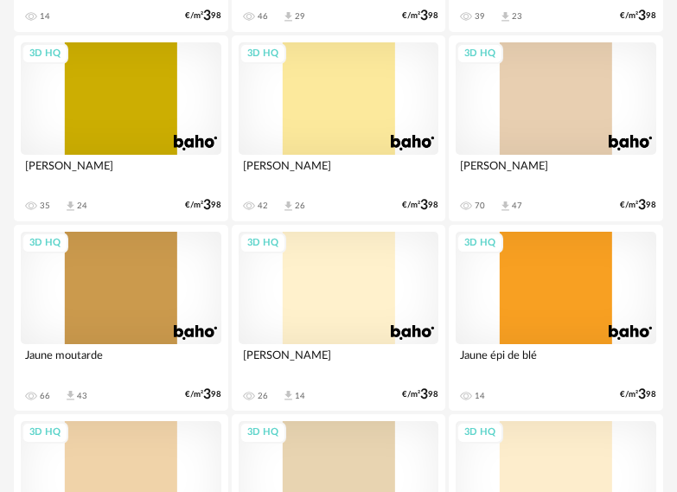
scroll to position [4753, 0]
